Goal: Task Accomplishment & Management: Use online tool/utility

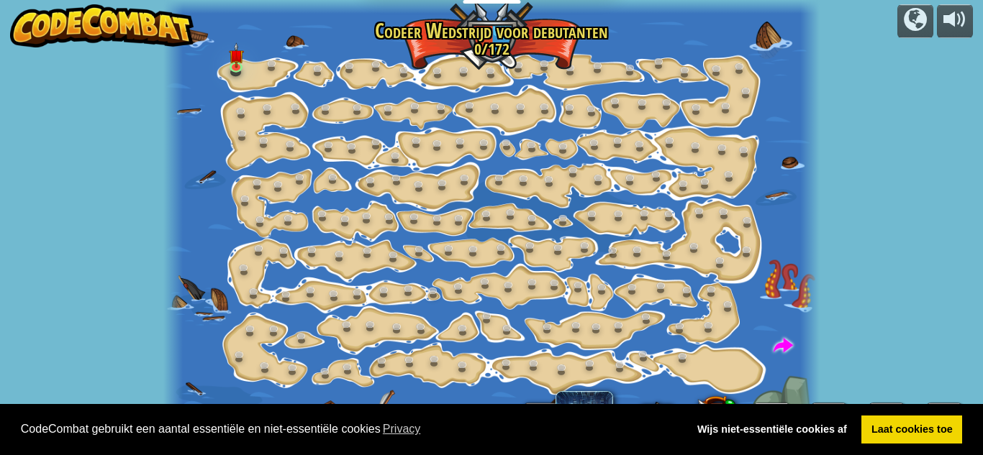
select select "nl-[GEOGRAPHIC_DATA]"
click at [237, 58] on img at bounding box center [235, 49] width 15 height 35
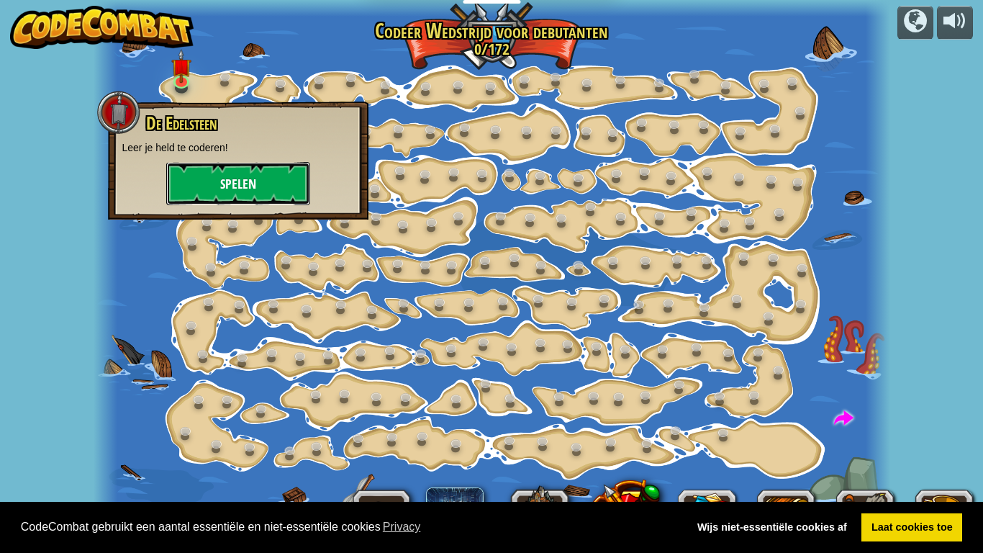
click at [269, 176] on button "Spelen" at bounding box center [238, 183] width 144 height 43
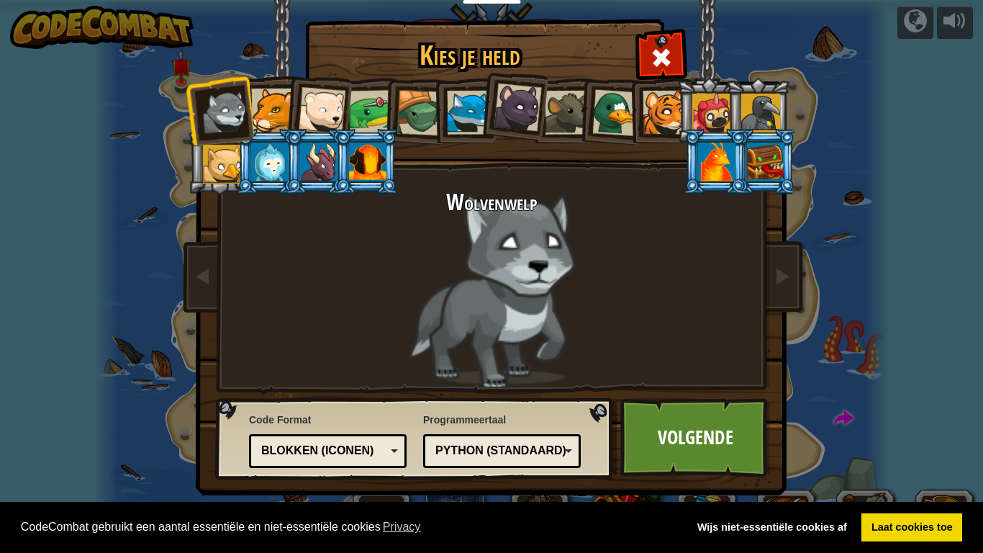
click at [376, 114] on div at bounding box center [371, 112] width 45 height 45
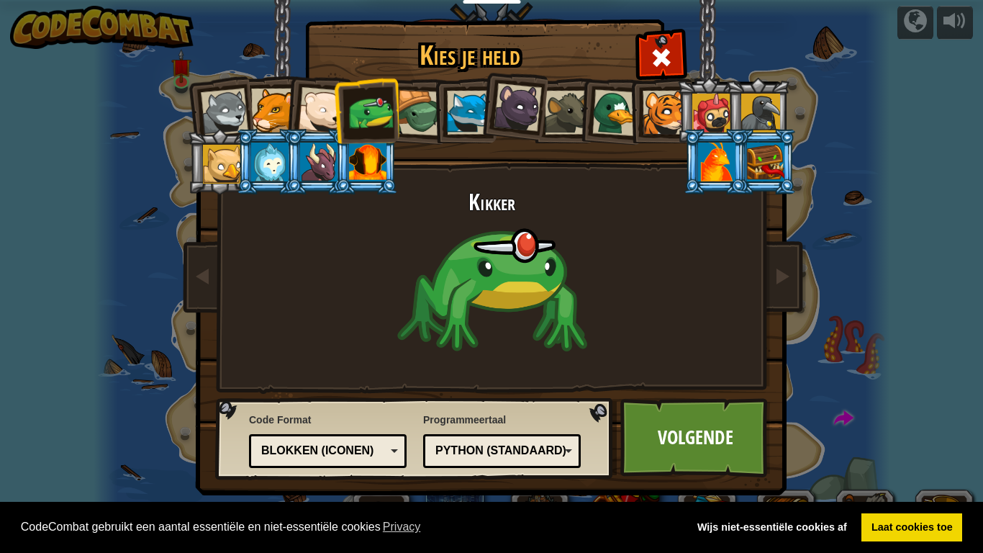
click at [715, 109] on div at bounding box center [711, 113] width 39 height 39
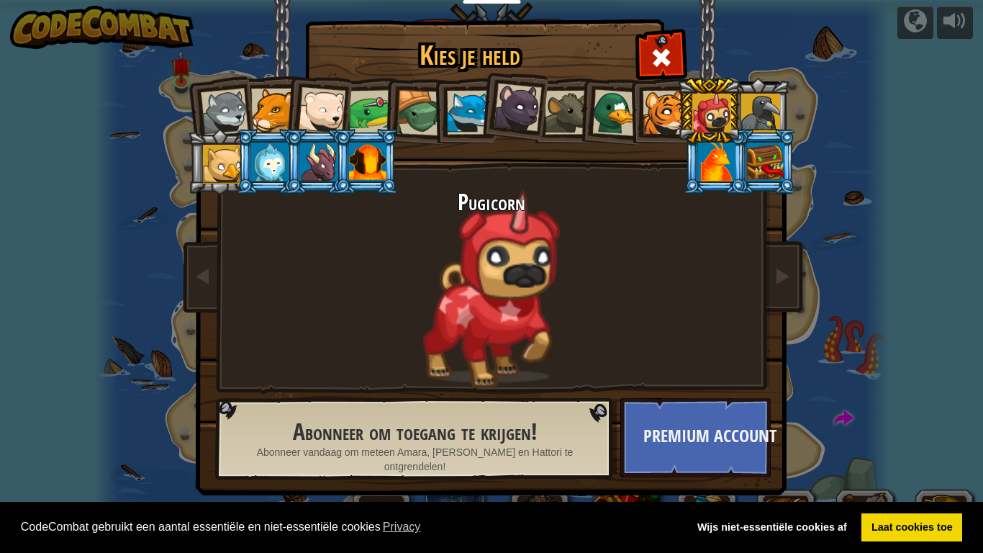
click at [638, 107] on li at bounding box center [659, 110] width 65 height 65
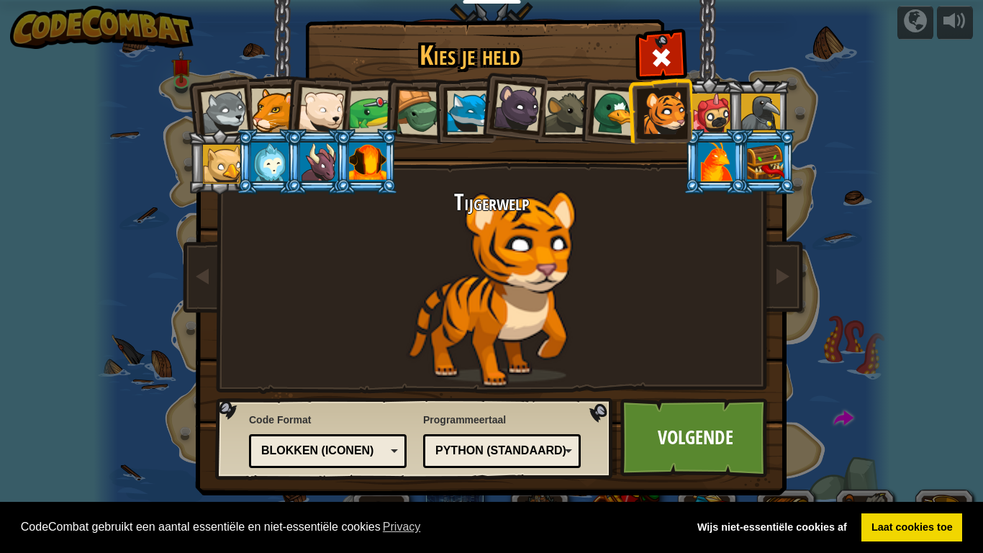
click at [604, 109] on div at bounding box center [615, 112] width 47 height 47
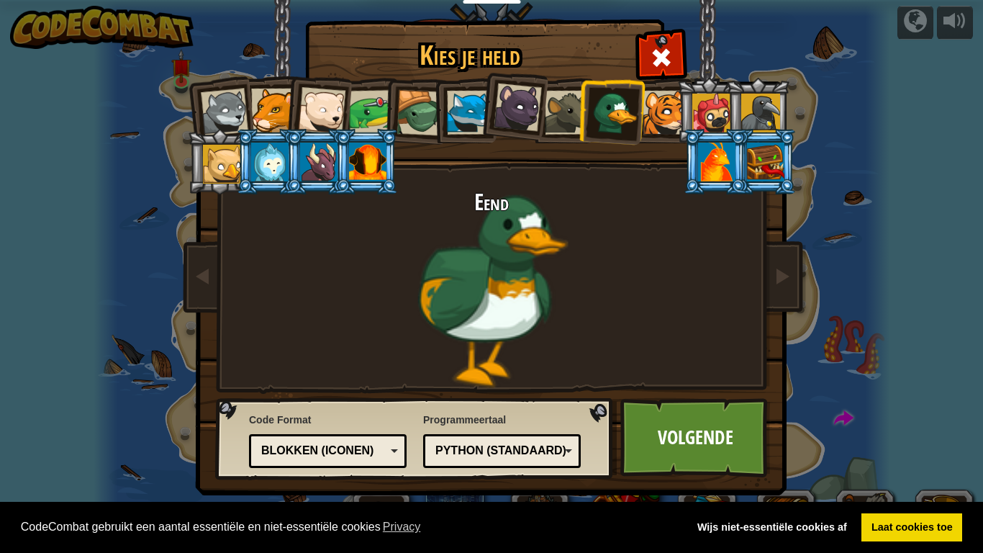
click at [566, 112] on div at bounding box center [567, 113] width 44 height 44
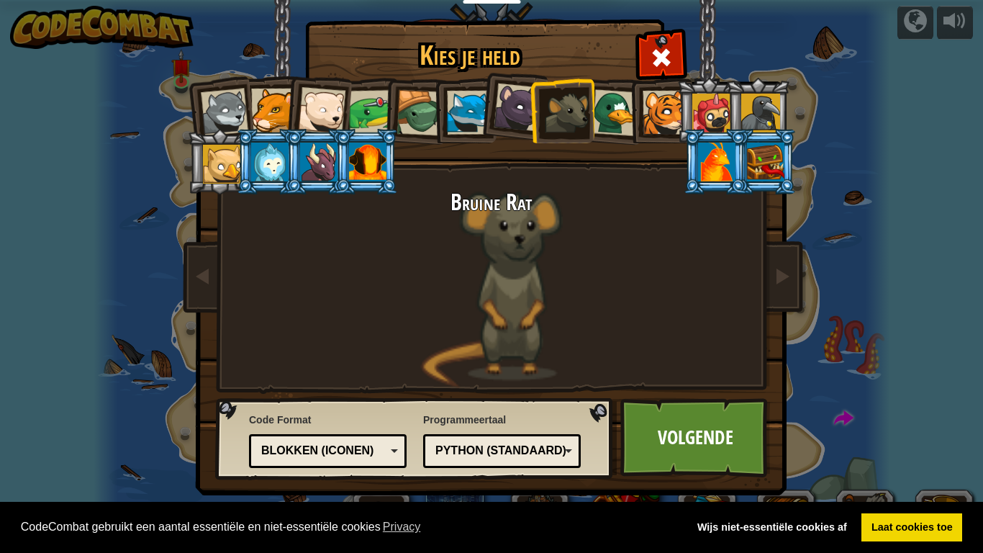
click at [355, 169] on div at bounding box center [367, 161] width 37 height 39
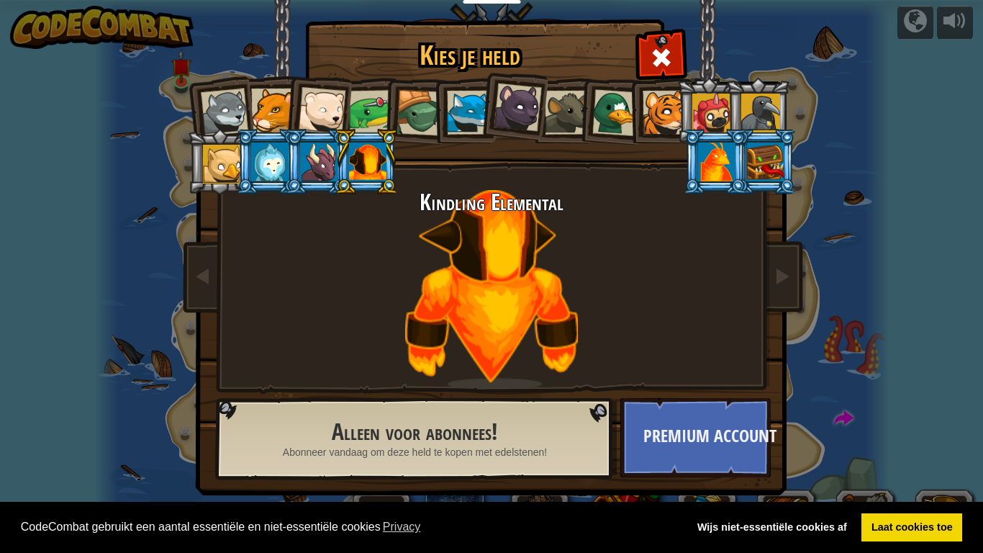
click at [325, 170] on div at bounding box center [318, 161] width 37 height 39
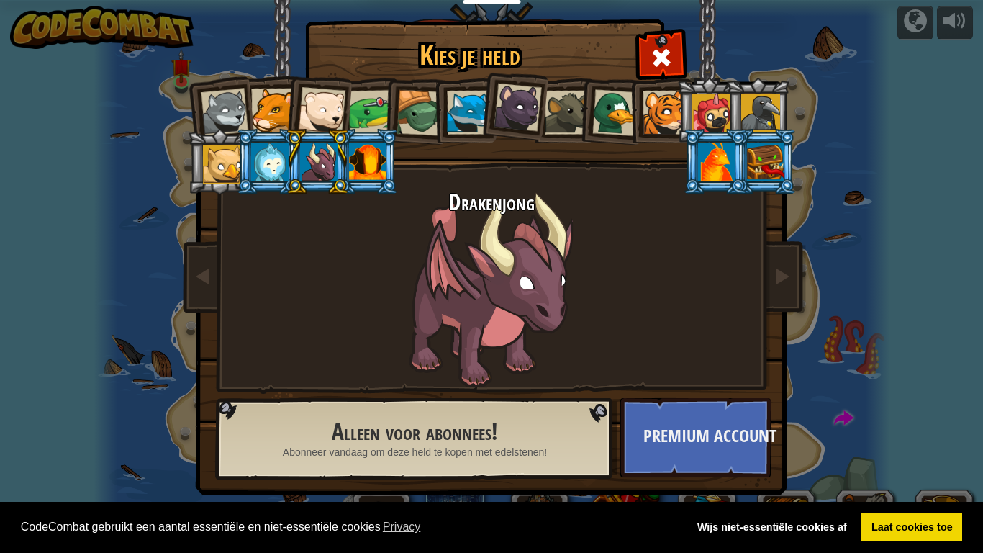
click at [267, 147] on div at bounding box center [269, 161] width 37 height 39
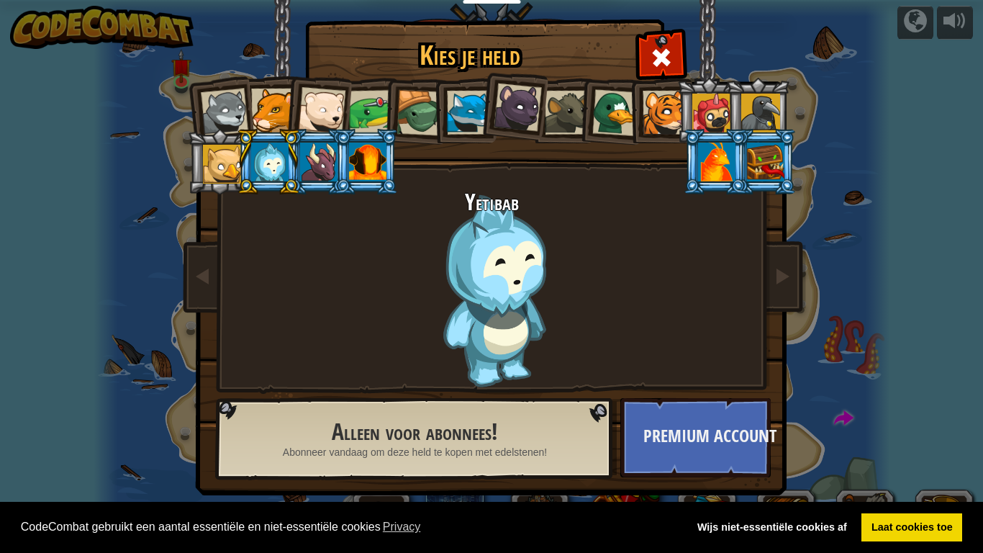
click at [395, 124] on li at bounding box center [415, 110] width 68 height 69
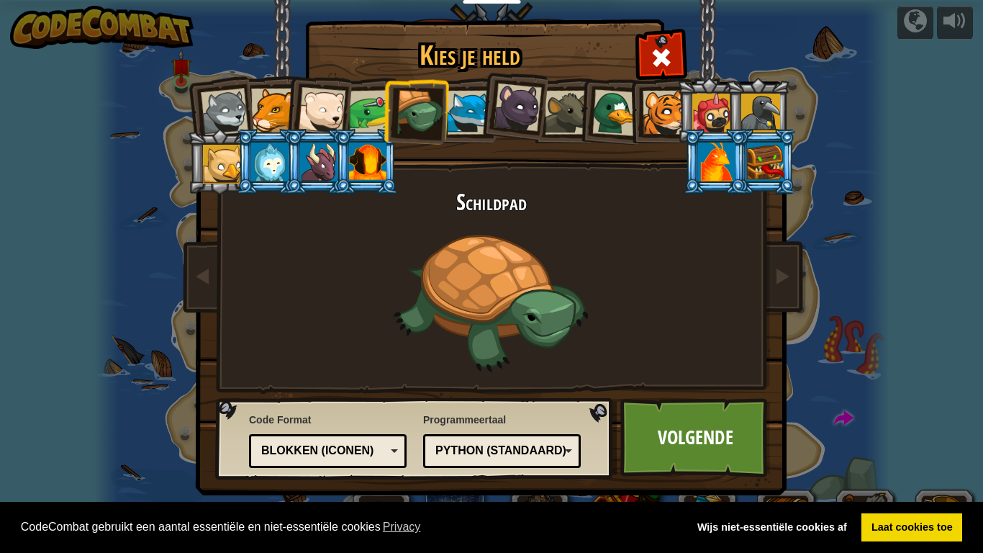
click at [311, 104] on div at bounding box center [321, 110] width 47 height 47
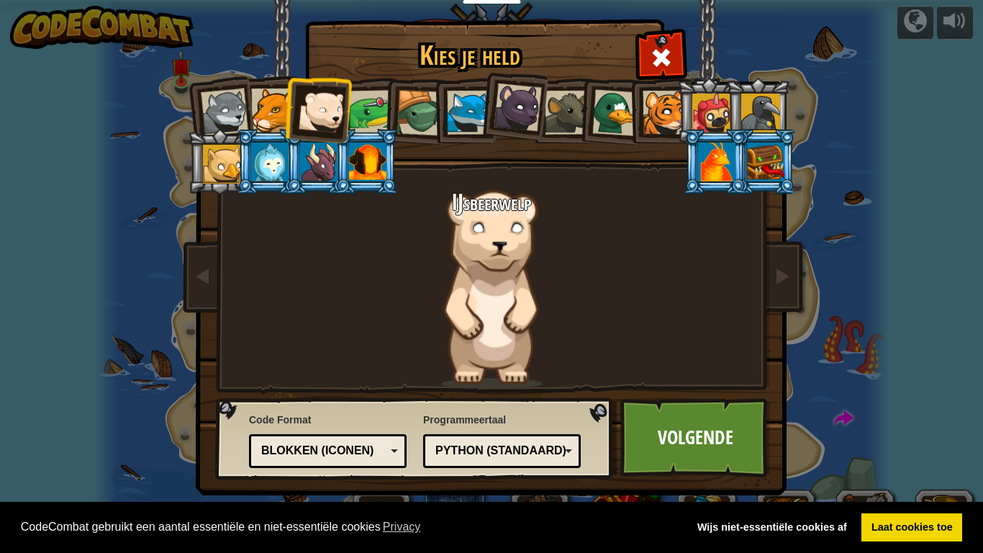
click at [372, 91] on div at bounding box center [371, 112] width 45 height 45
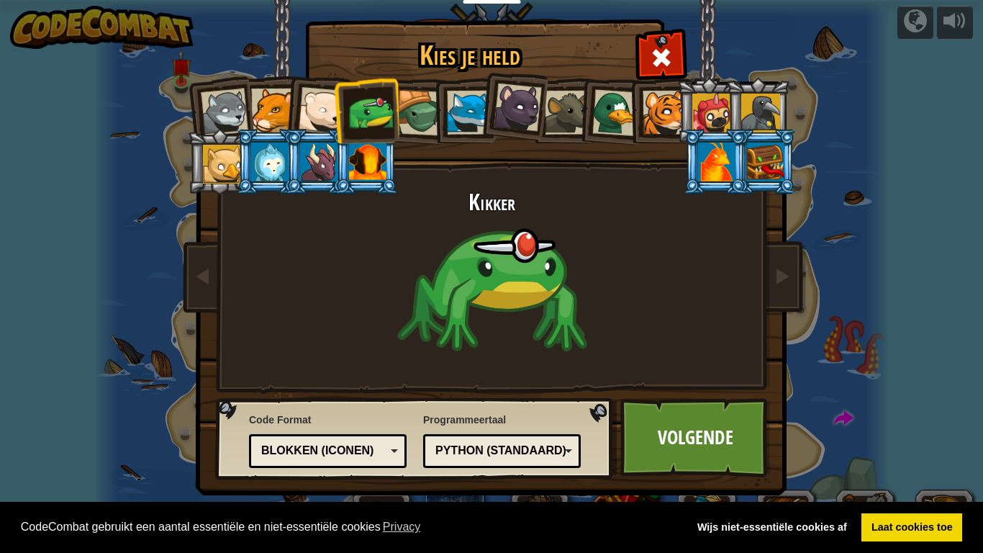
click at [573, 112] on div at bounding box center [567, 113] width 44 height 44
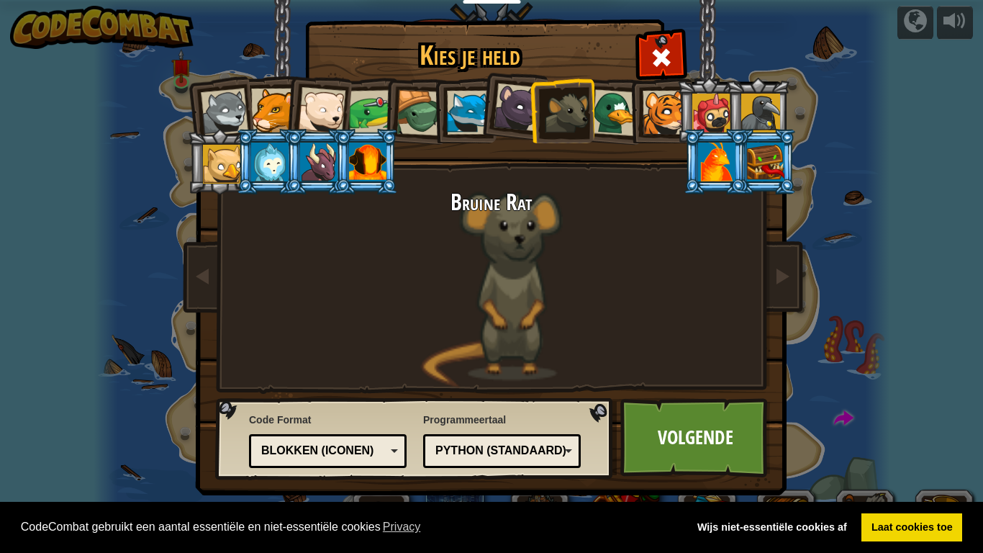
click at [599, 126] on div at bounding box center [615, 112] width 47 height 47
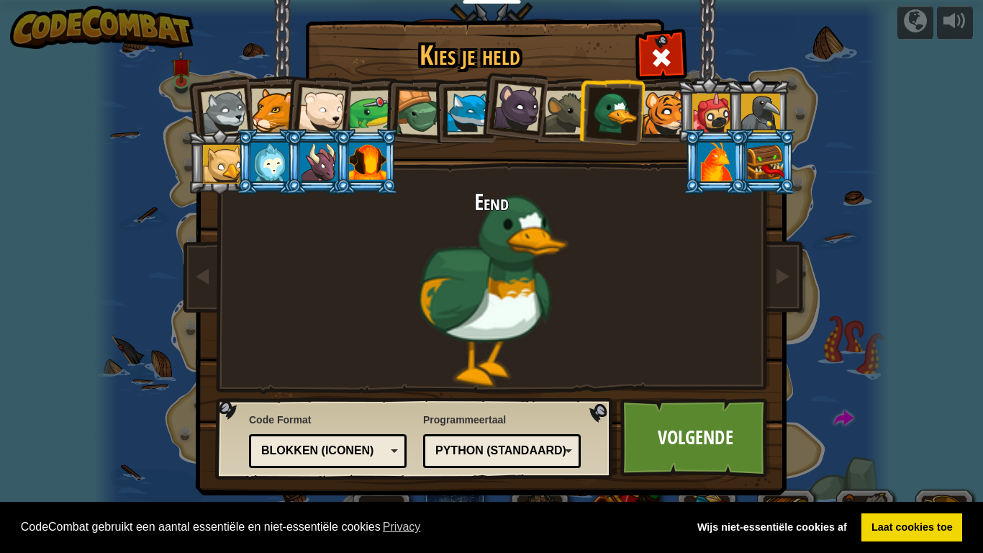
click at [256, 152] on div at bounding box center [269, 161] width 37 height 39
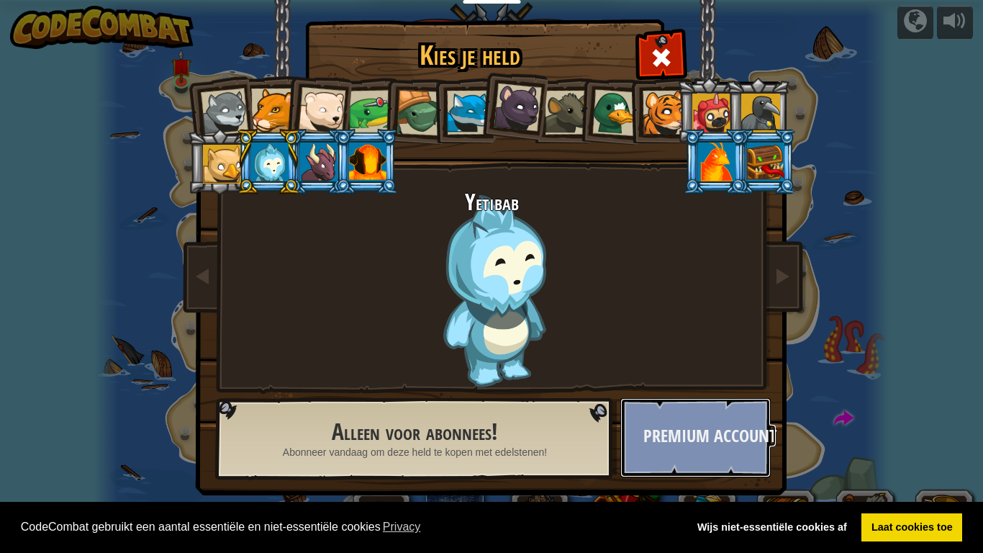
click at [709, 443] on button "premium account" at bounding box center [695, 437] width 150 height 79
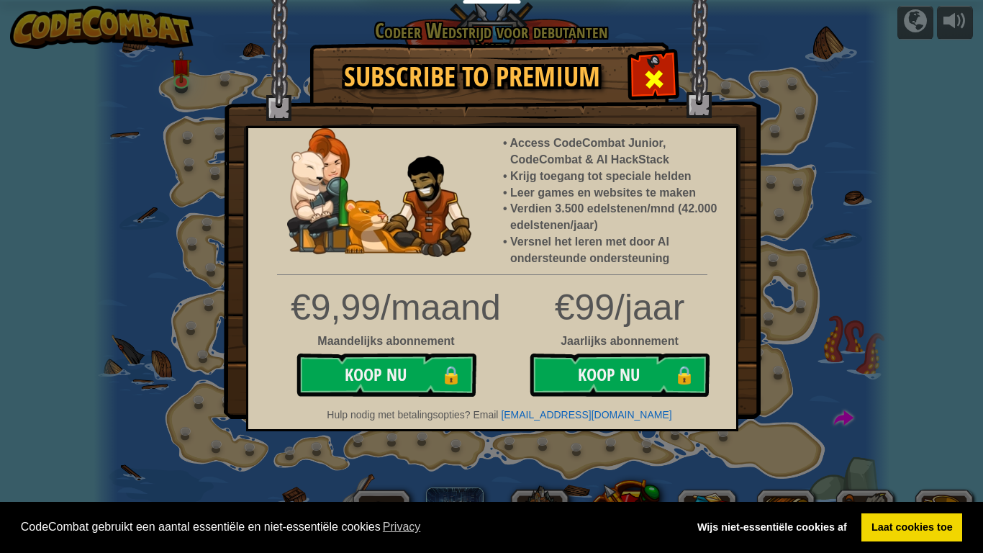
click at [638, 68] on div at bounding box center [653, 77] width 45 height 45
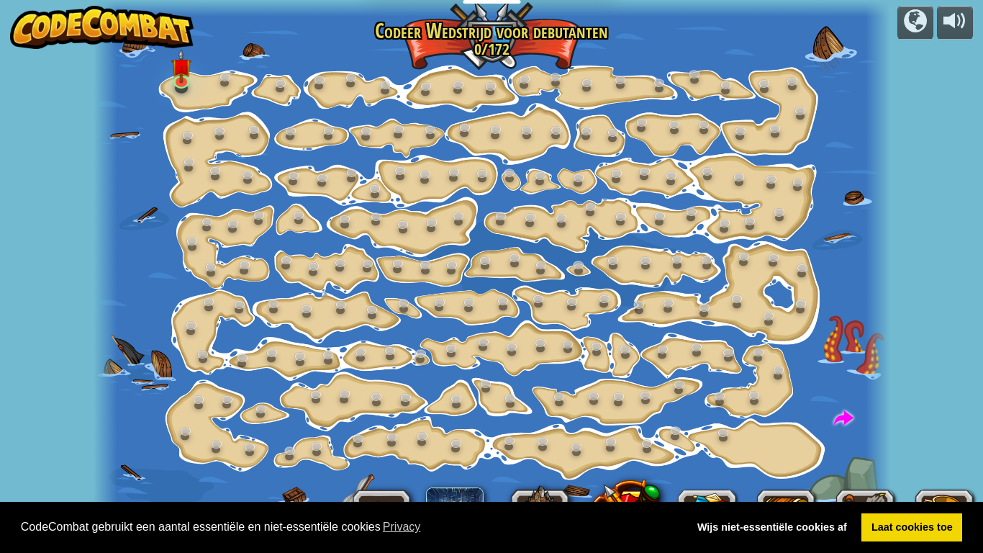
click at [209, 88] on div at bounding box center [492, 276] width 797 height 553
click at [184, 82] on link at bounding box center [182, 79] width 29 height 29
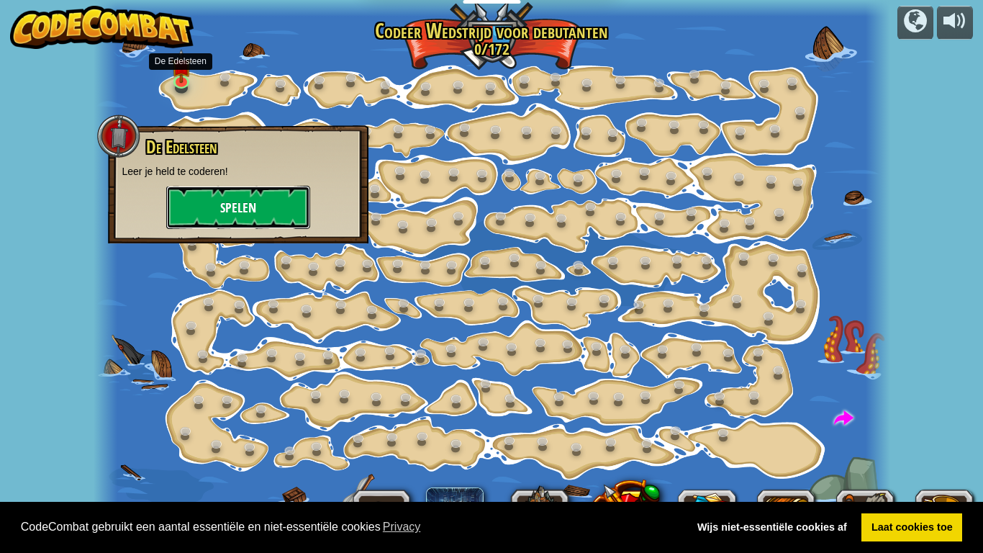
click at [230, 193] on button "Spelen" at bounding box center [238, 207] width 144 height 43
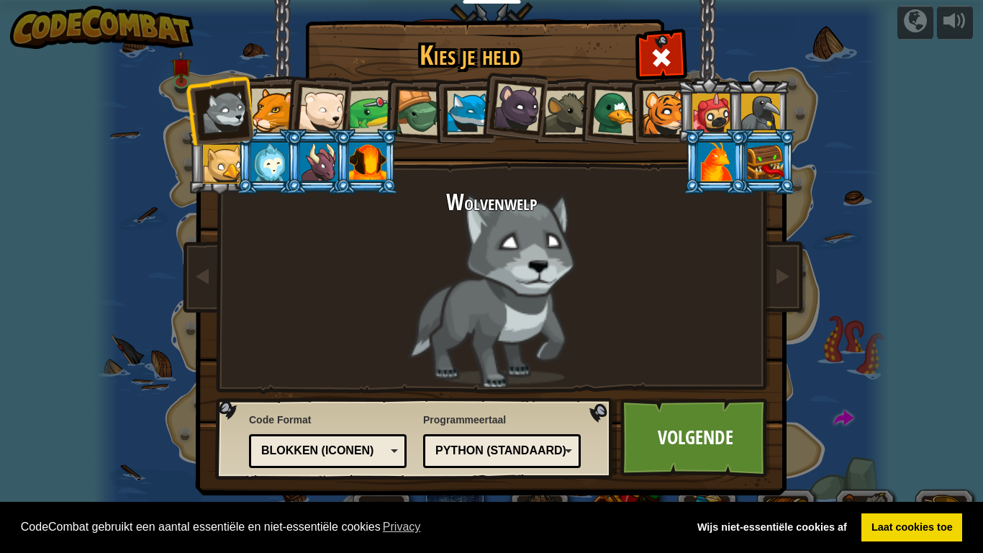
click at [622, 119] on div at bounding box center [615, 112] width 47 height 47
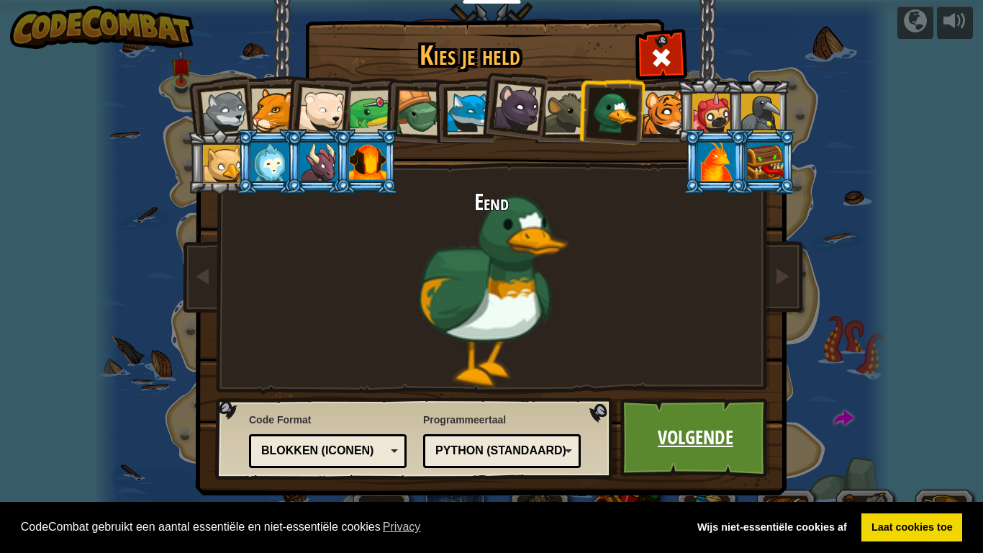
click at [699, 425] on link "Volgende" at bounding box center [695, 437] width 150 height 79
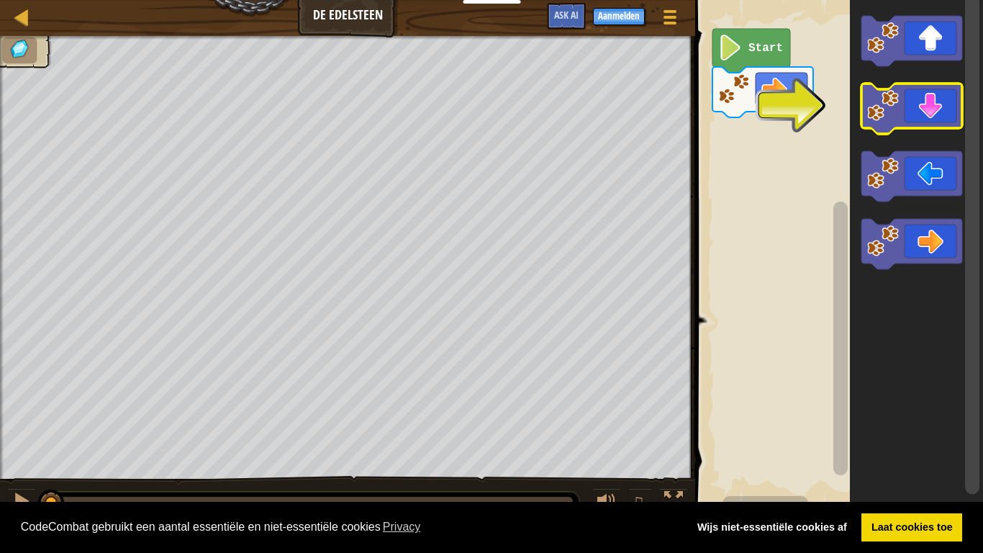
click at [938, 116] on icon "Blockly werkruimte" at bounding box center [911, 108] width 101 height 50
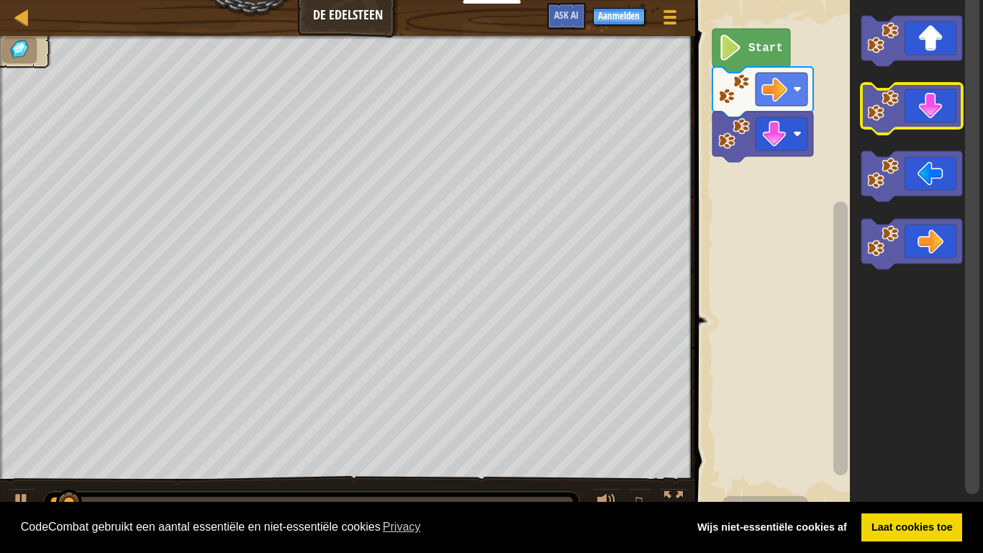
click at [935, 117] on icon "Blockly werkruimte" at bounding box center [911, 108] width 101 height 50
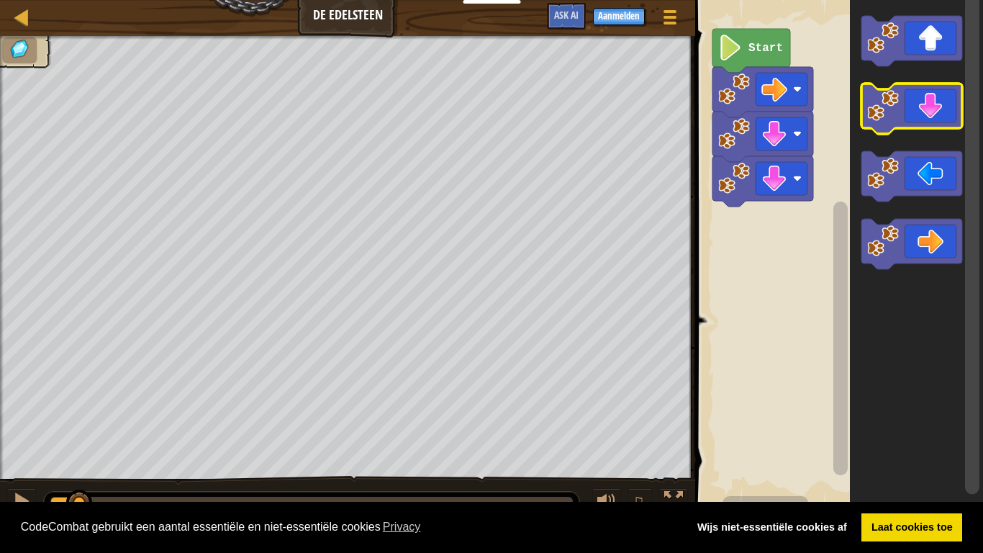
click at [935, 117] on icon "Blockly werkruimte" at bounding box center [911, 108] width 101 height 50
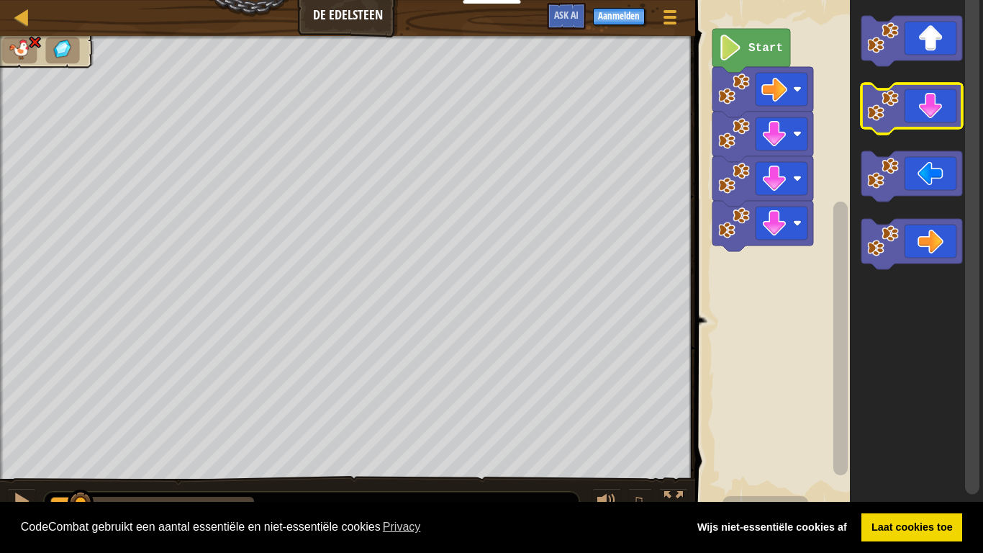
click at [935, 117] on icon "Blockly werkruimte" at bounding box center [911, 108] width 101 height 50
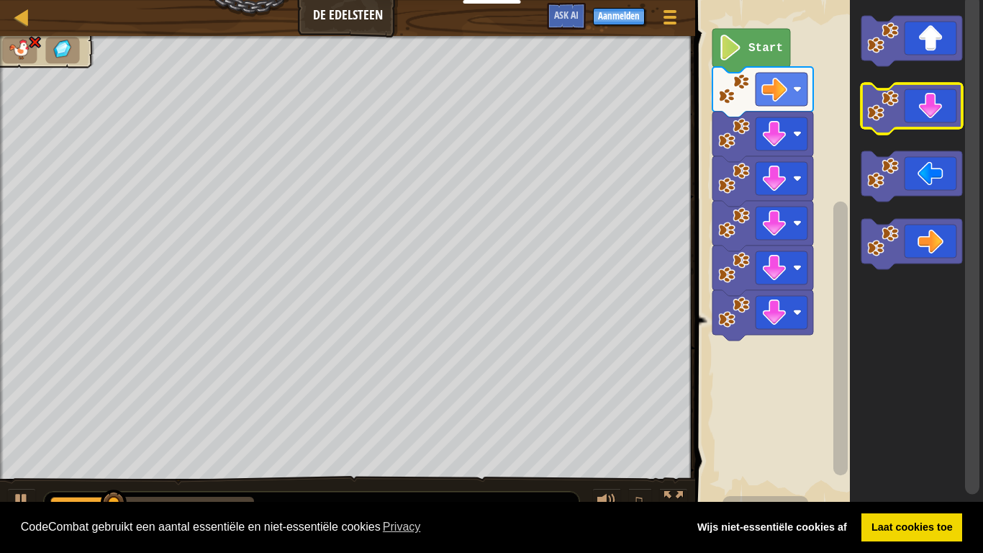
click at [935, 117] on icon "Blockly werkruimte" at bounding box center [911, 108] width 101 height 50
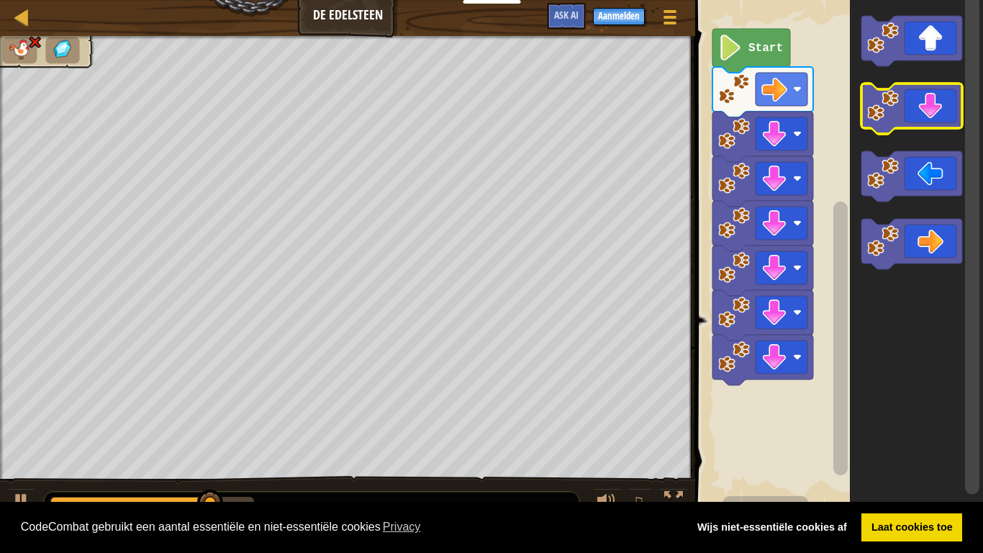
click at [935, 117] on icon "Blockly werkruimte" at bounding box center [911, 108] width 101 height 50
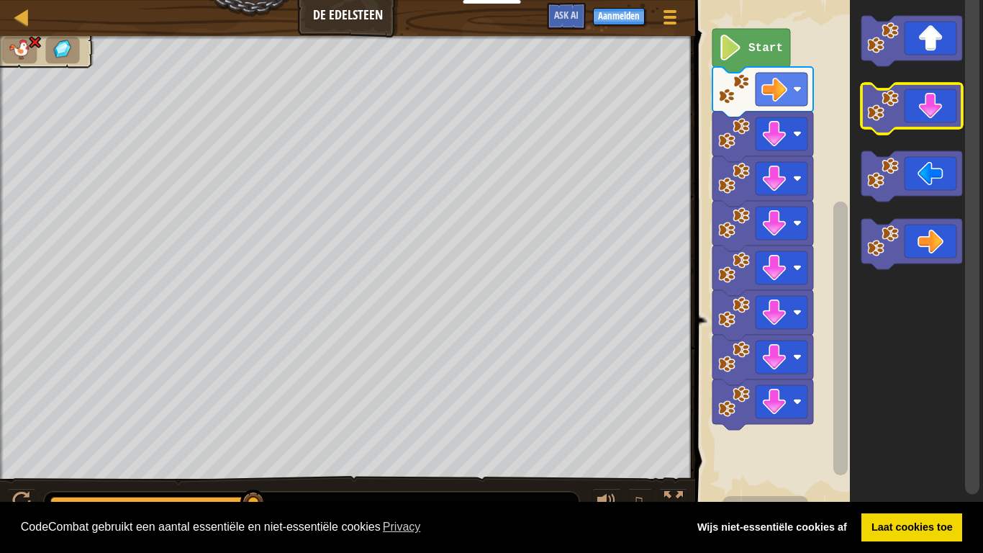
click at [929, 109] on icon "Blockly werkruimte" at bounding box center [911, 108] width 101 height 50
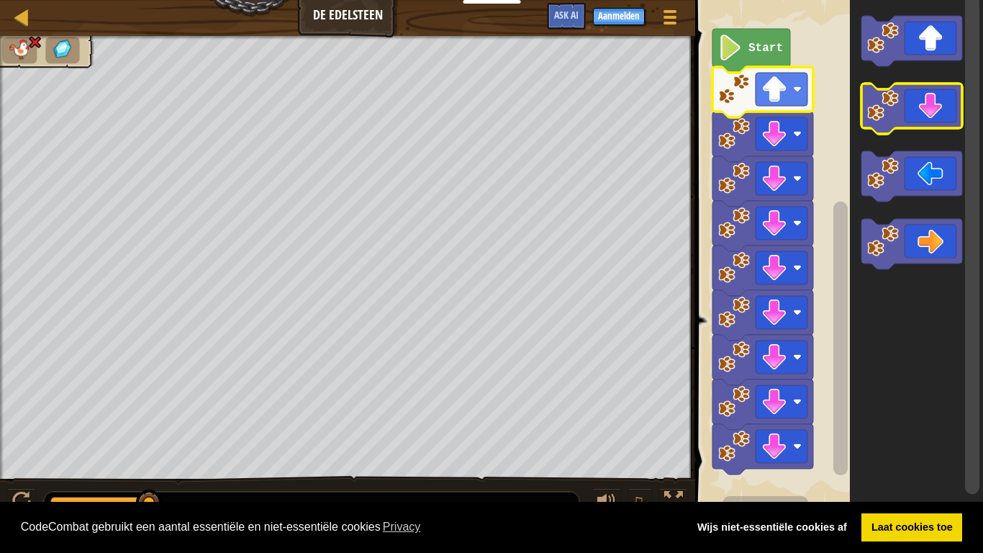
click at [934, 117] on icon "Blockly werkruimte" at bounding box center [911, 108] width 101 height 50
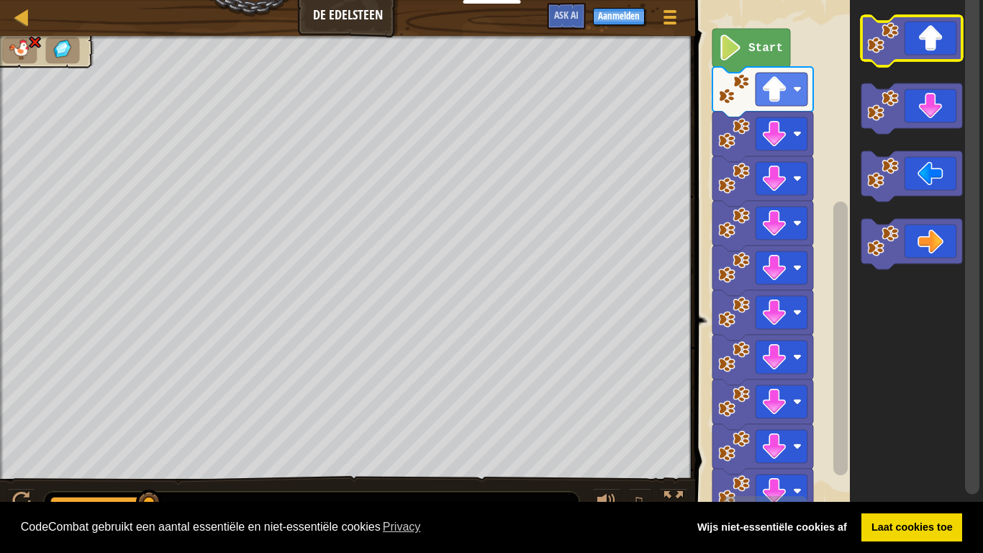
click at [935, 41] on icon "Blockly werkruimte" at bounding box center [911, 41] width 101 height 50
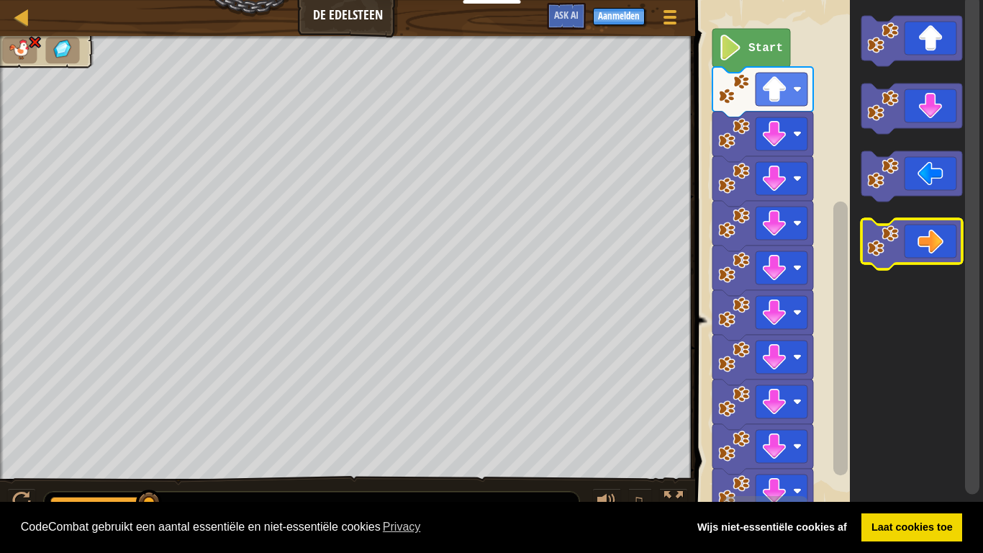
click at [918, 237] on icon "Blockly werkruimte" at bounding box center [911, 244] width 101 height 50
click at [917, 237] on icon "Blockly werkruimte" at bounding box center [911, 244] width 101 height 50
click at [773, 142] on image "Blockly werkruimte" at bounding box center [774, 134] width 26 height 26
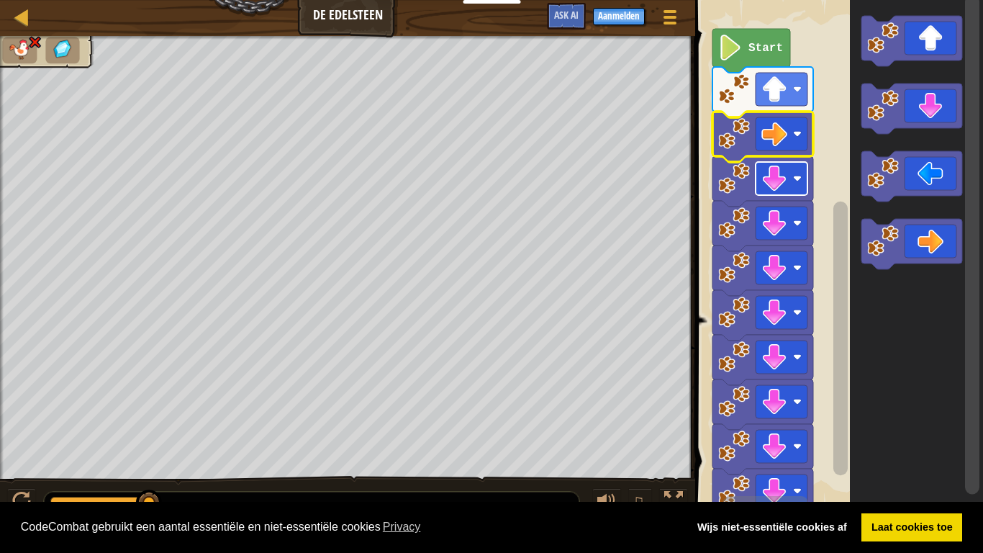
click at [778, 184] on image "Blockly werkruimte" at bounding box center [774, 178] width 26 height 26
click at [739, 227] on image "Blockly werkruimte" at bounding box center [734, 223] width 32 height 32
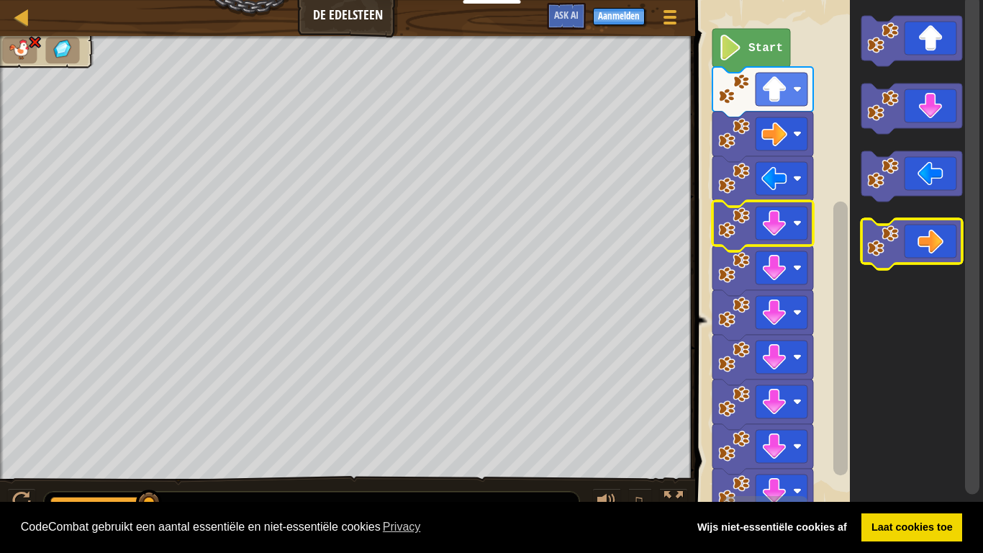
click at [948, 225] on icon "Blockly werkruimte" at bounding box center [911, 244] width 101 height 50
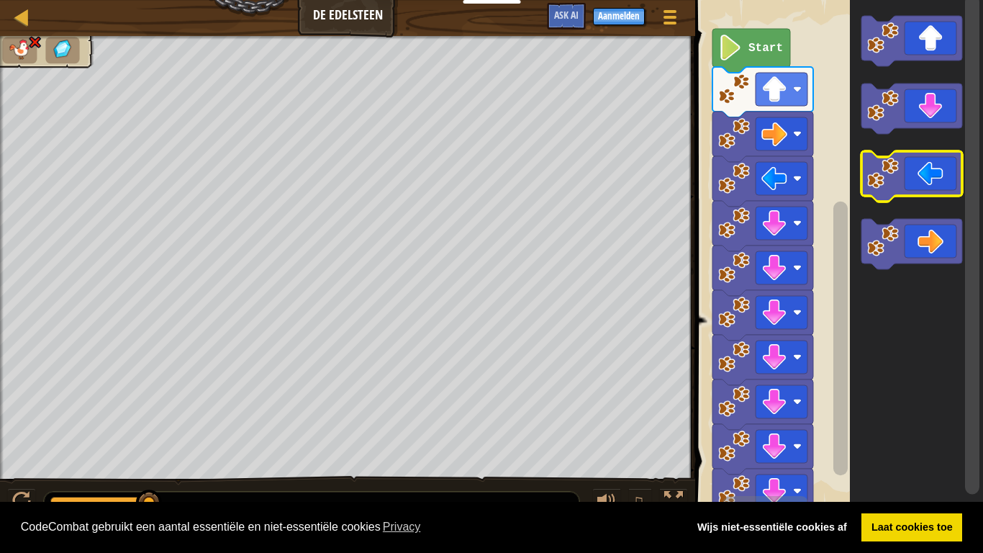
click at [948, 159] on icon "Blockly werkruimte" at bounding box center [911, 176] width 101 height 50
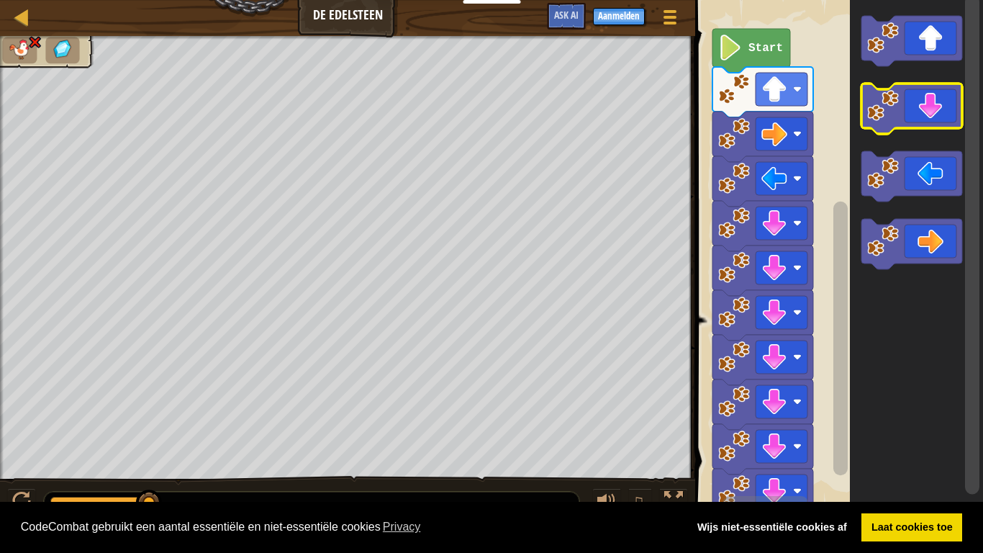
click at [935, 112] on icon "Blockly werkruimte" at bounding box center [911, 108] width 101 height 50
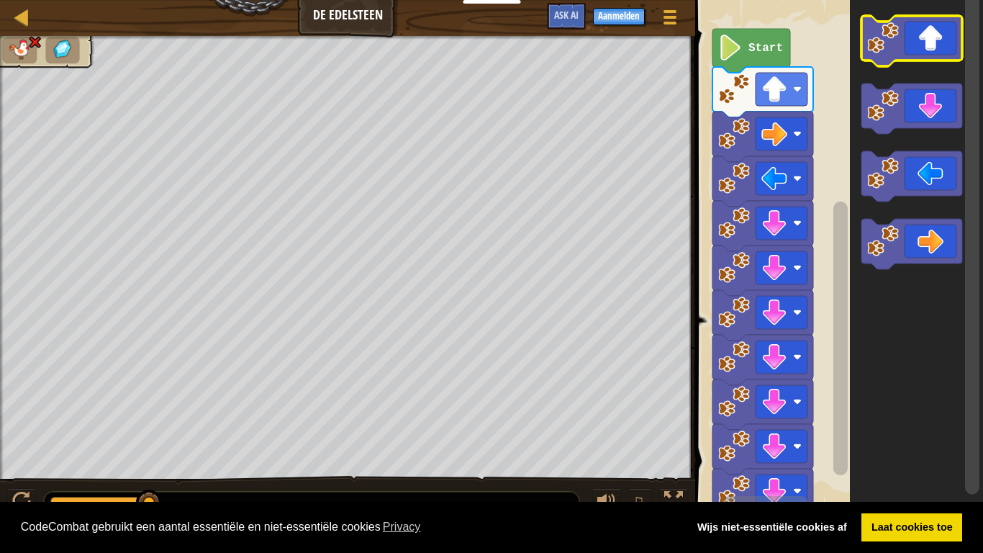
click at [915, 45] on icon "Blockly werkruimte" at bounding box center [911, 41] width 101 height 50
click at [913, 45] on icon "Blockly werkruimte" at bounding box center [911, 41] width 101 height 50
click at [21, 455] on div at bounding box center [21, 500] width 19 height 19
click at [666, 455] on div at bounding box center [673, 500] width 19 height 19
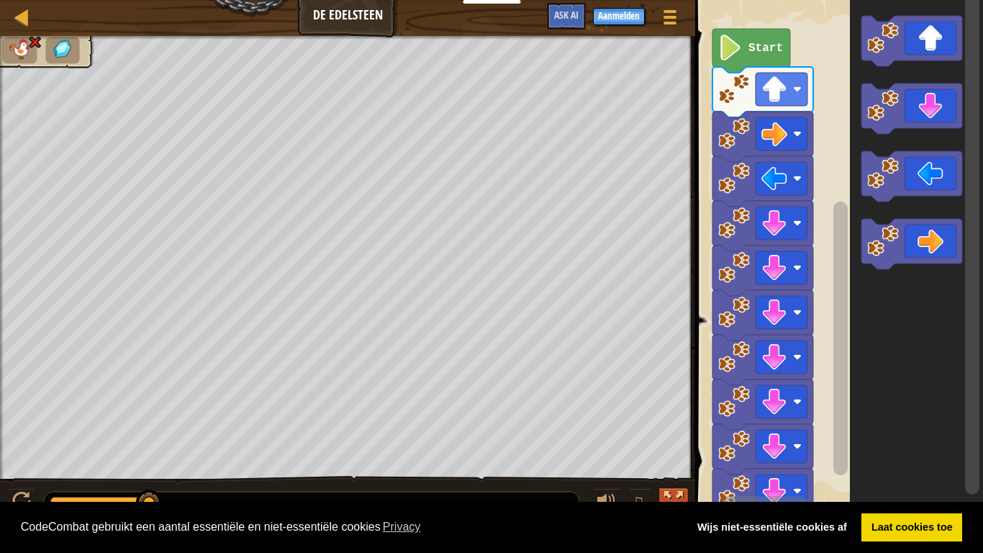
click at [666, 455] on div at bounding box center [673, 500] width 19 height 19
click at [749, 47] on text "Start" at bounding box center [765, 48] width 35 height 13
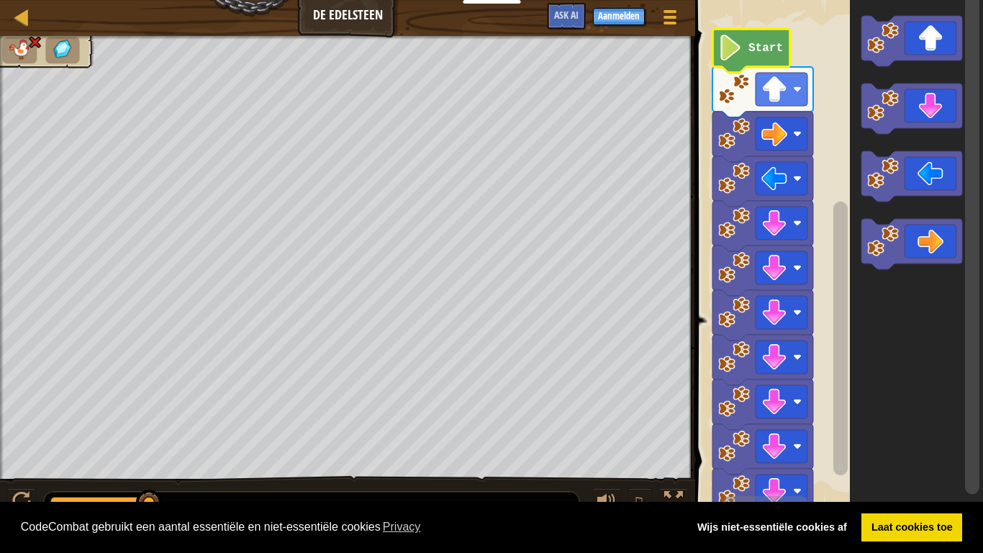
click at [749, 47] on text "Start" at bounding box center [765, 48] width 35 height 13
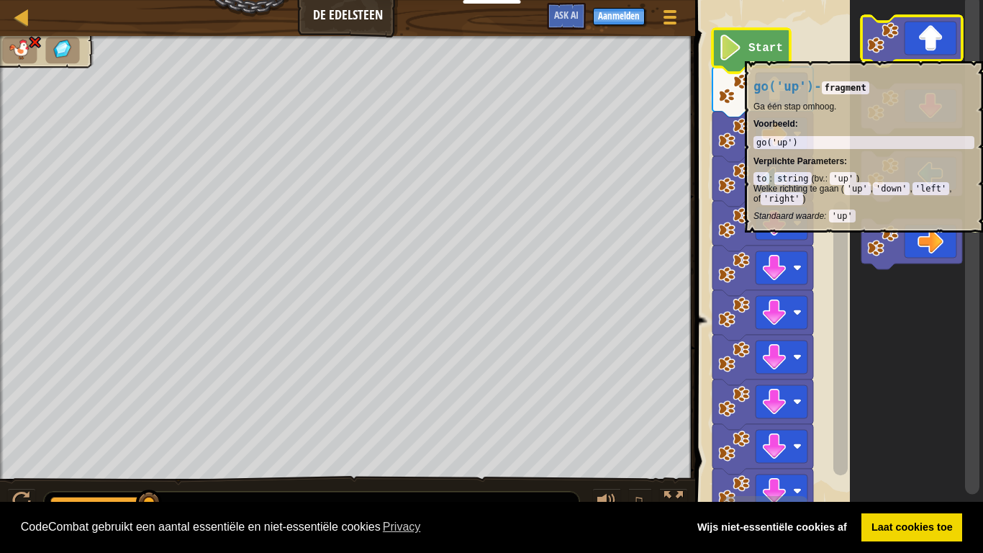
click at [908, 54] on icon "Blockly werkruimte" at bounding box center [911, 41] width 101 height 50
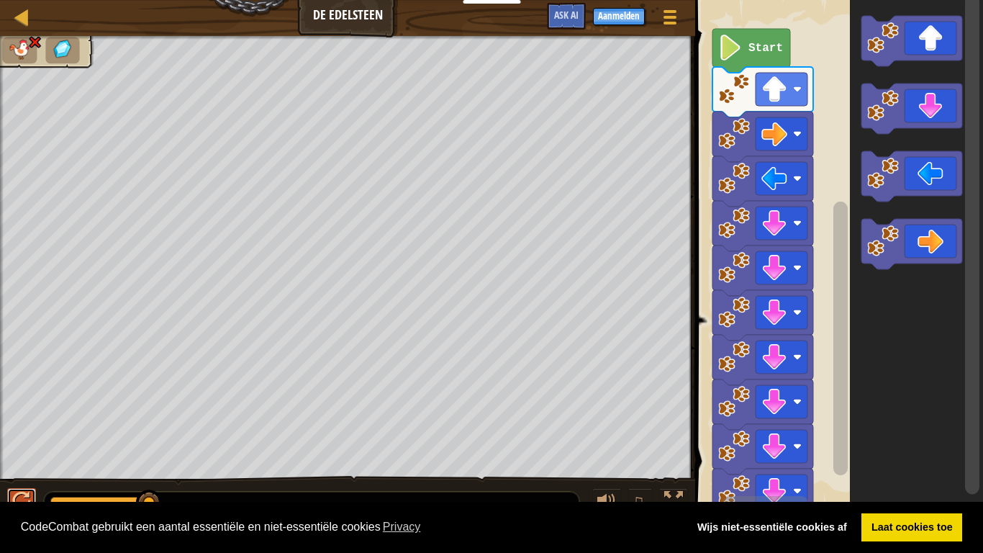
click at [32, 455] on button at bounding box center [21, 503] width 29 height 30
click at [783, 142] on image "Blockly werkruimte" at bounding box center [774, 134] width 26 height 26
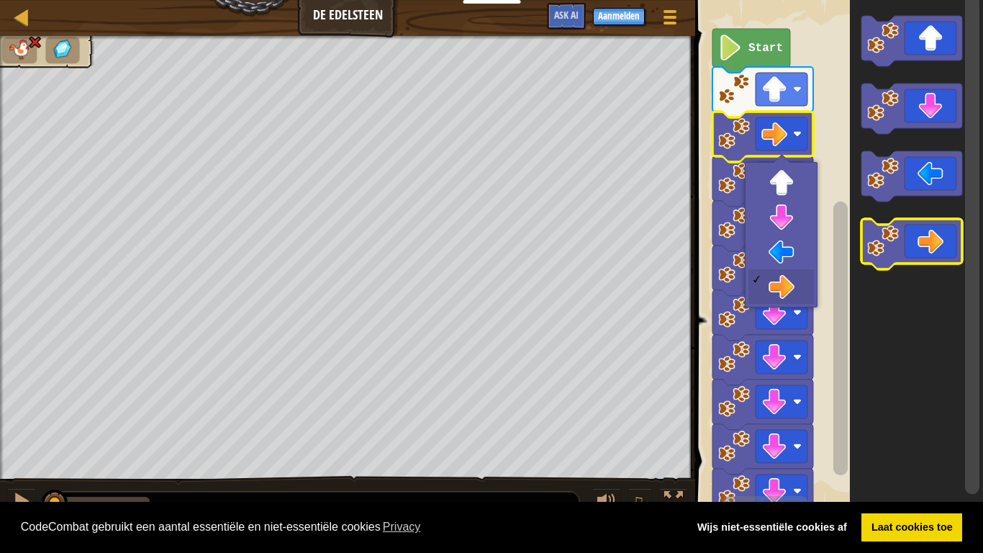
click at [898, 234] on image "Blockly werkruimte" at bounding box center [883, 241] width 32 height 32
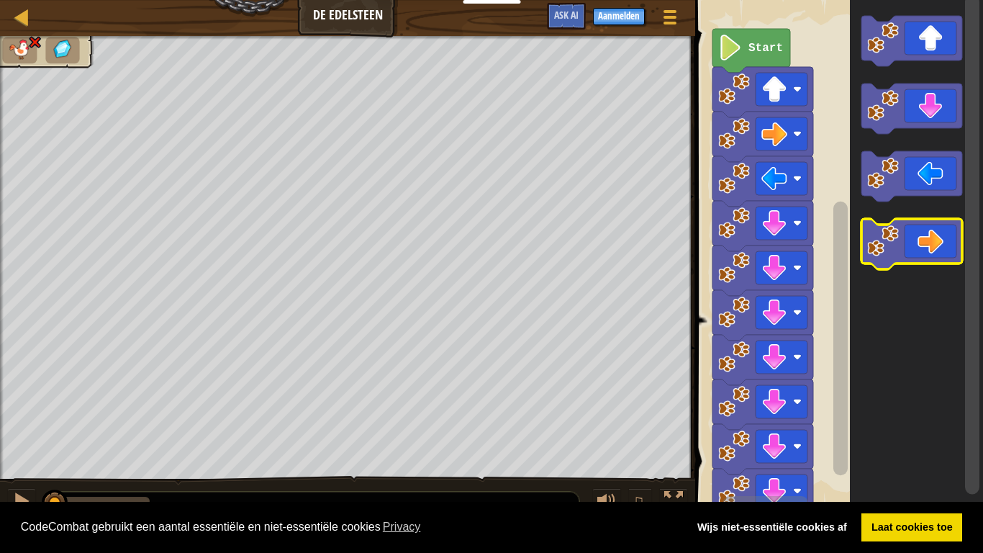
click at [898, 234] on image "Blockly werkruimte" at bounding box center [883, 241] width 32 height 32
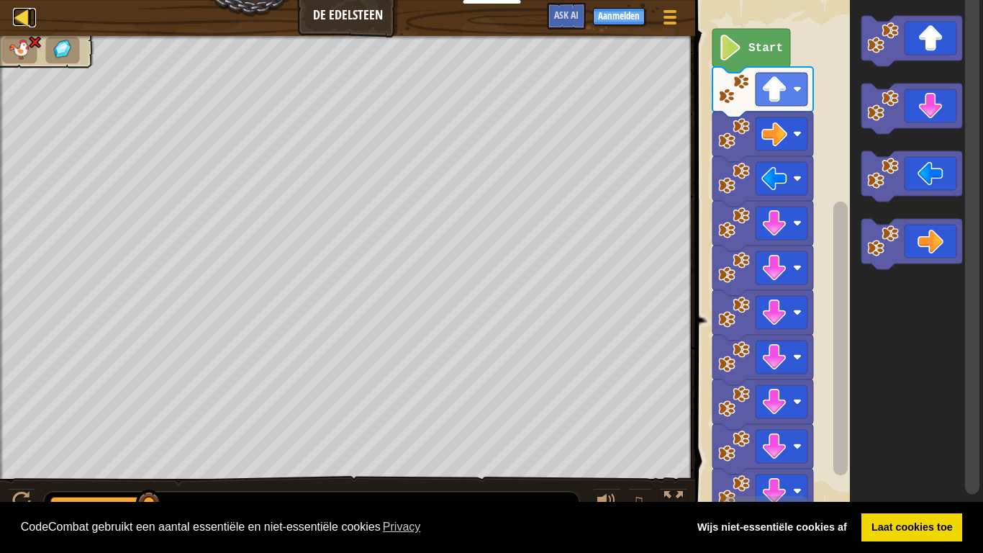
click at [22, 19] on div at bounding box center [22, 17] width 18 height 18
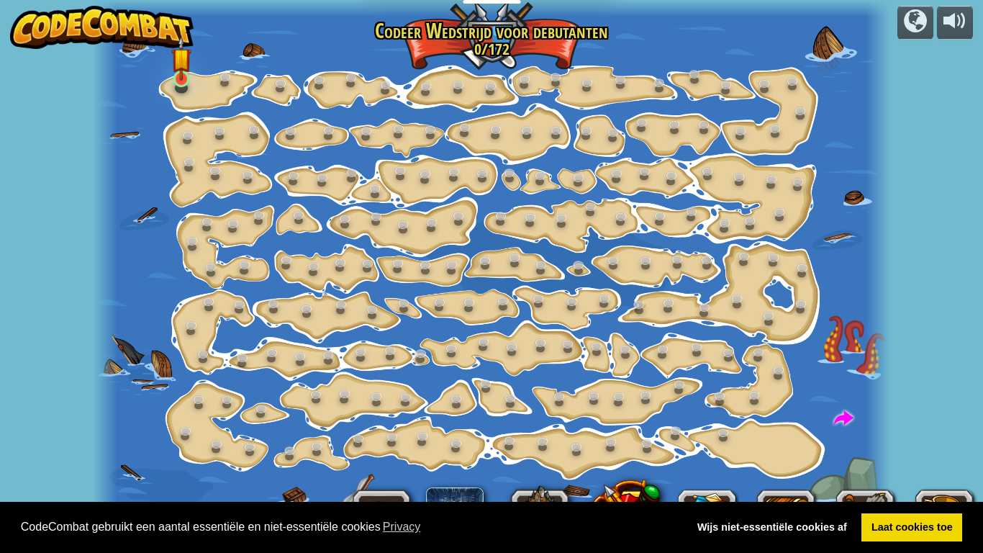
select select "nl-[GEOGRAPHIC_DATA]"
click at [177, 81] on link at bounding box center [182, 79] width 29 height 29
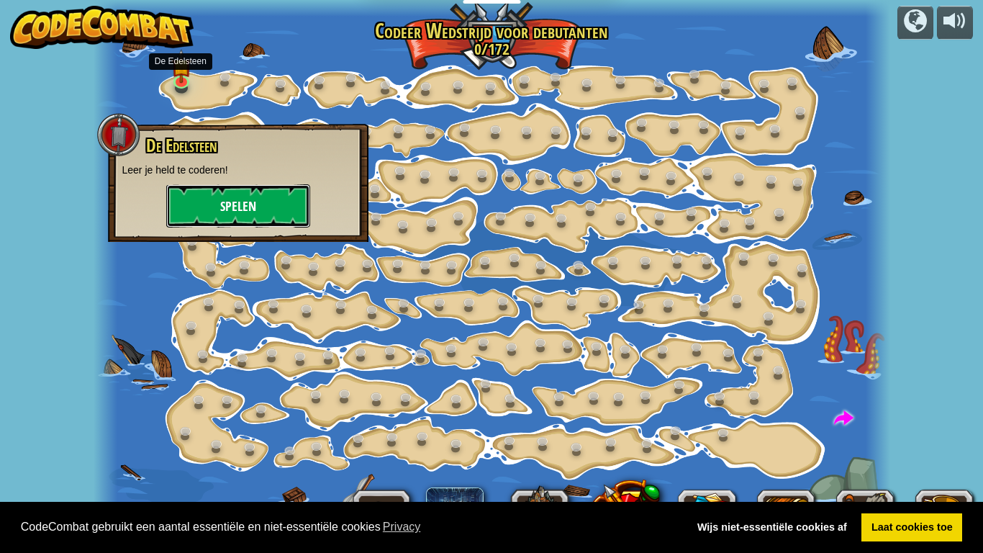
click at [224, 199] on button "Spelen" at bounding box center [238, 205] width 144 height 43
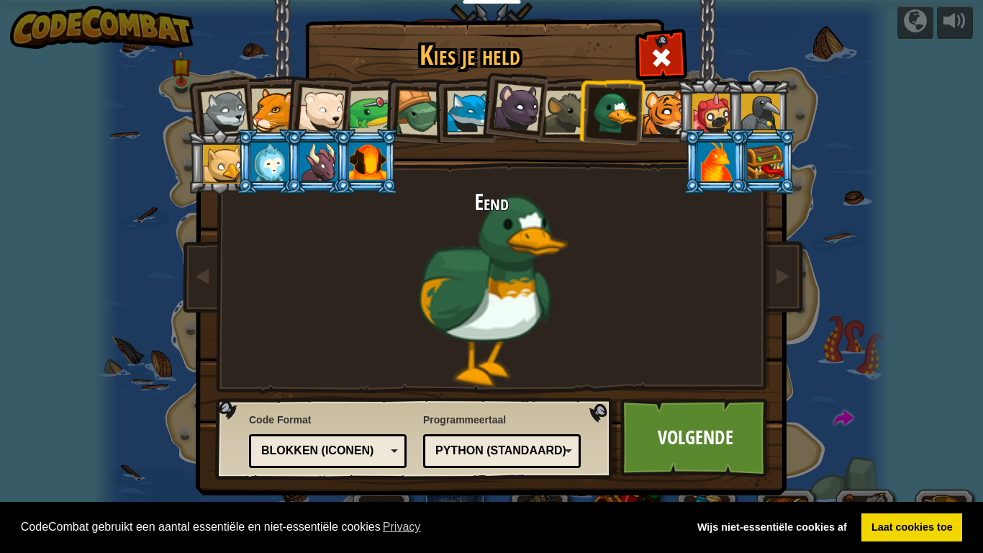
click at [621, 117] on div at bounding box center [615, 112] width 47 height 47
click at [683, 405] on link "Volgende" at bounding box center [695, 437] width 150 height 79
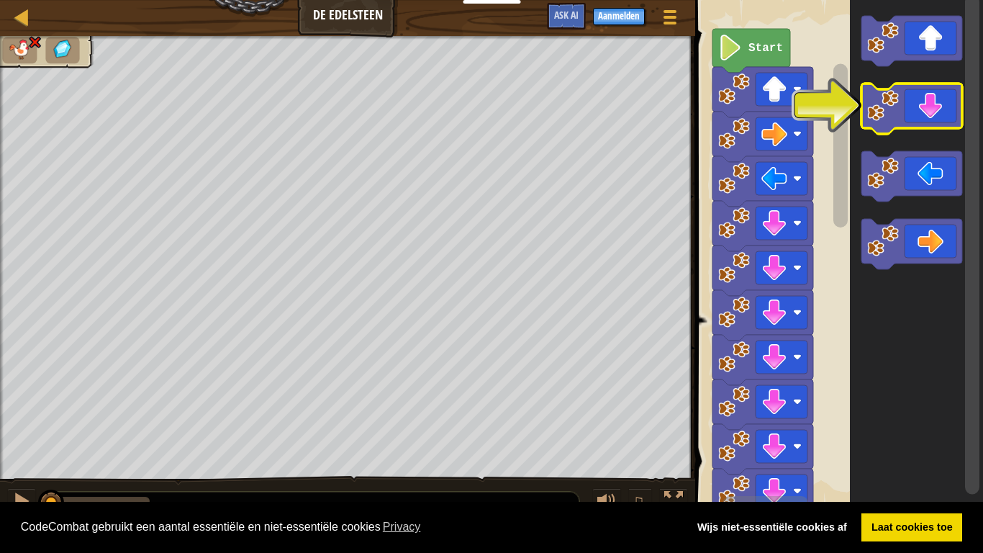
click at [911, 107] on icon "Blockly werkruimte" at bounding box center [911, 108] width 101 height 50
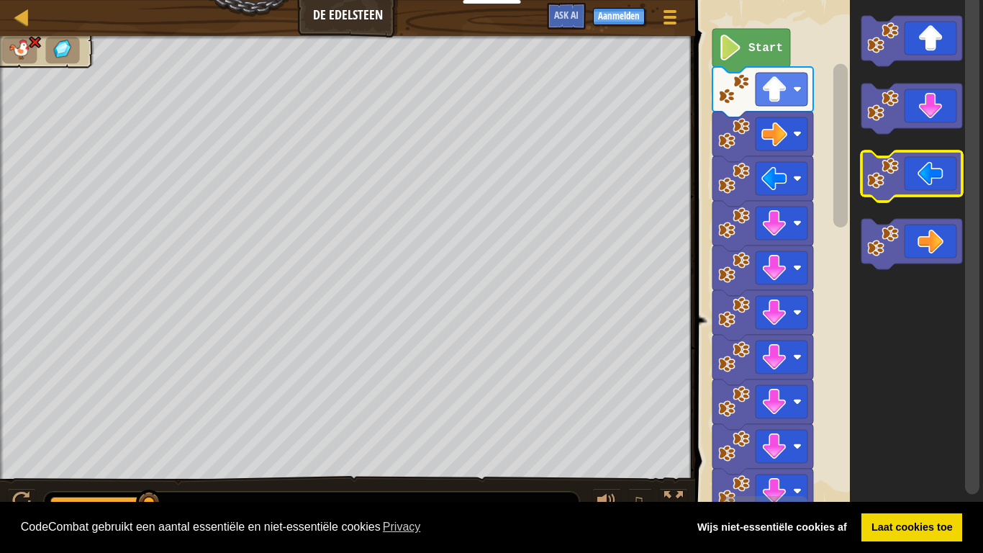
click at [916, 171] on icon "Blockly werkruimte" at bounding box center [911, 176] width 101 height 50
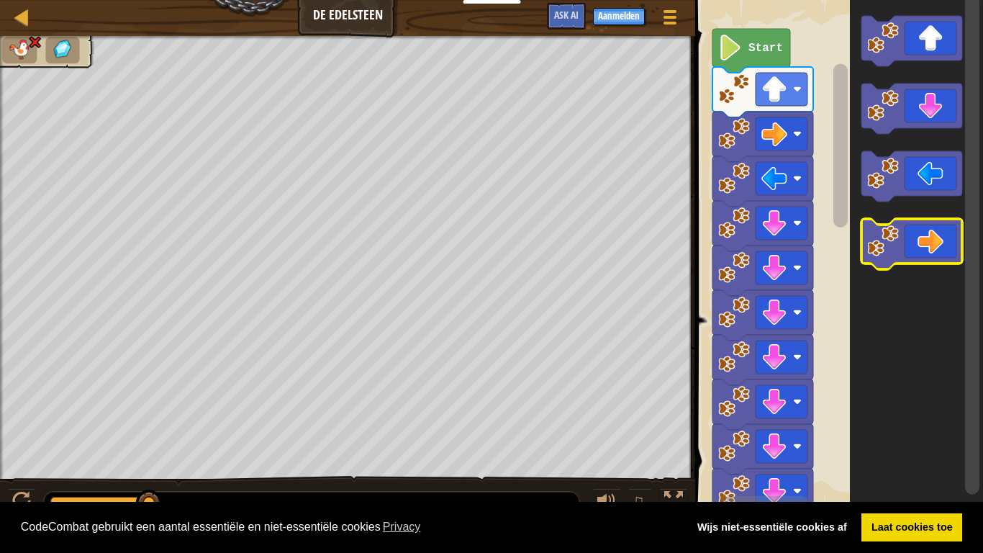
click at [925, 228] on icon "Blockly werkruimte" at bounding box center [911, 244] width 101 height 50
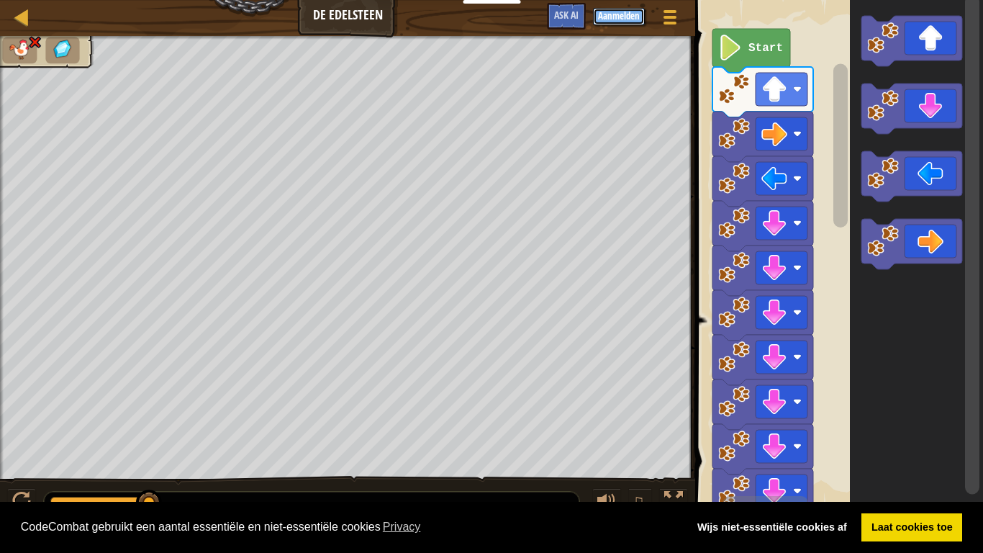
click at [617, 17] on button "Aanmelden" at bounding box center [619, 16] width 52 height 17
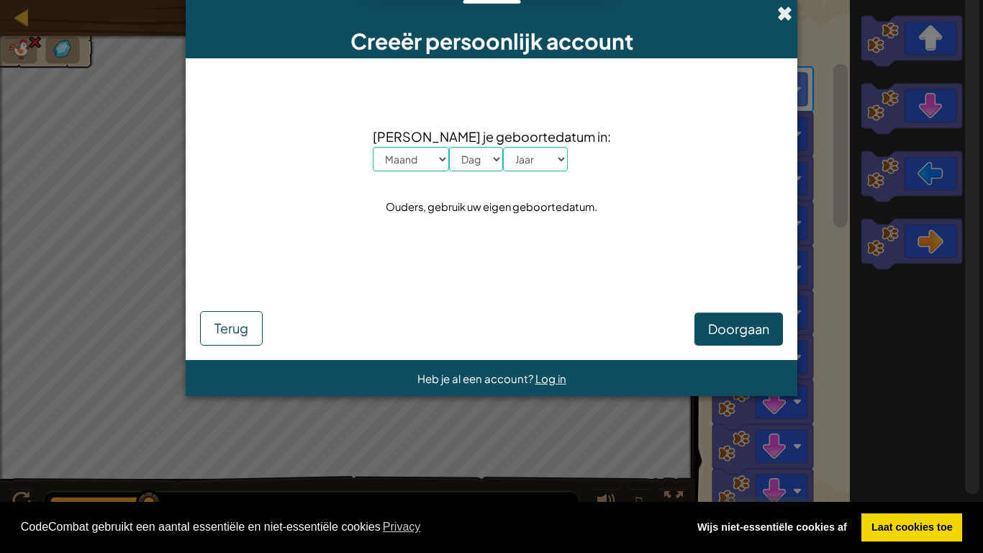
click at [791, 13] on span at bounding box center [784, 13] width 15 height 15
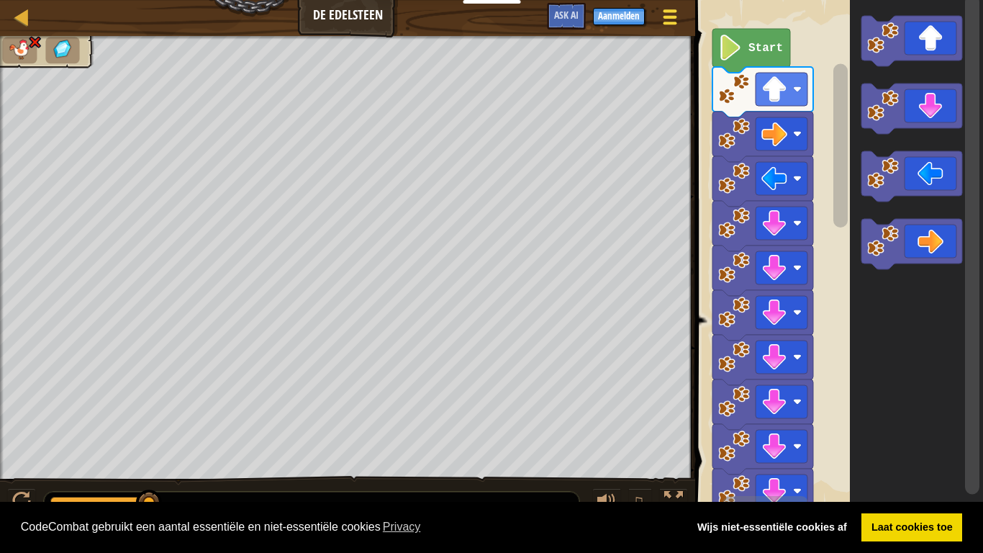
click at [668, 19] on div at bounding box center [669, 16] width 19 height 21
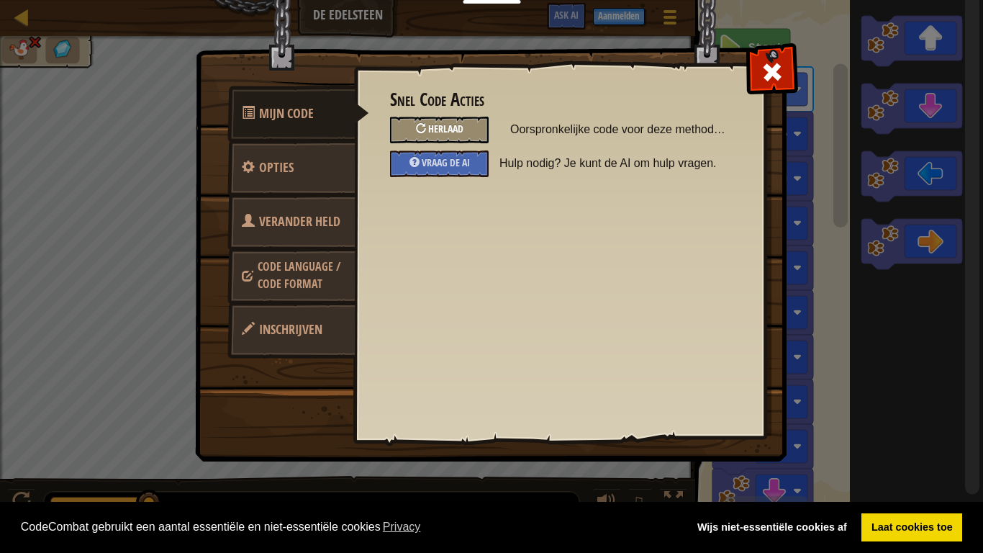
click at [453, 117] on div "Herlaad" at bounding box center [439, 130] width 99 height 27
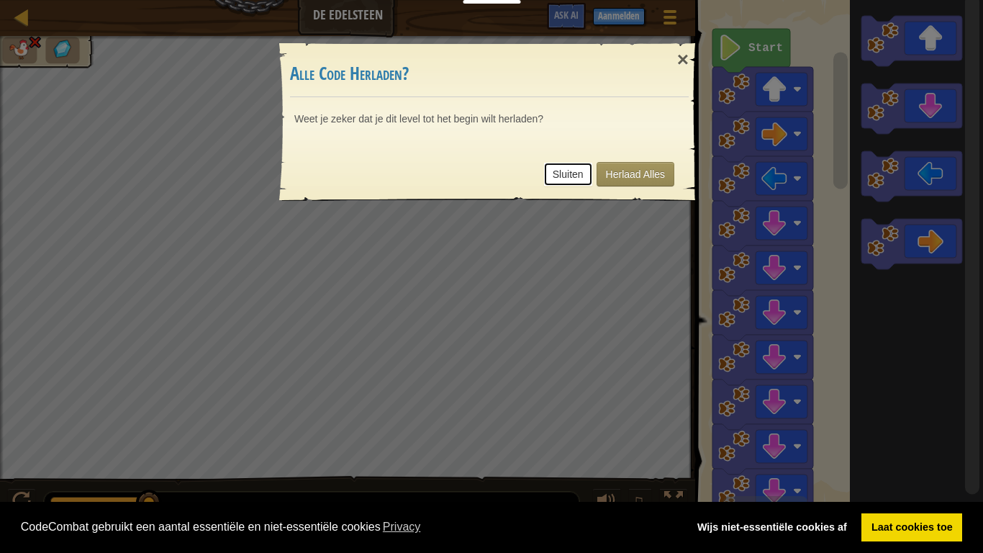
click at [571, 166] on link "Sluiten" at bounding box center [568, 174] width 50 height 24
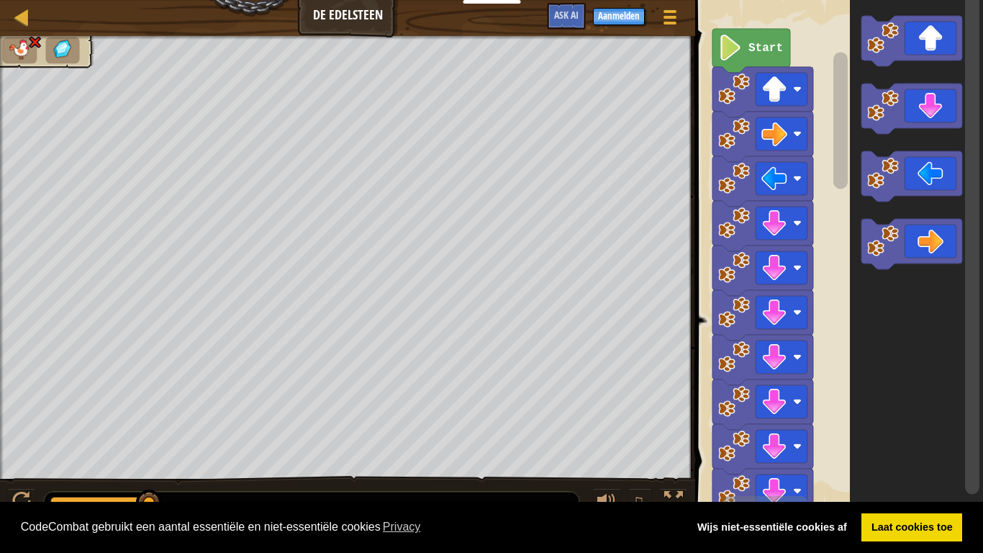
click at [755, 42] on text "Start" at bounding box center [765, 48] width 35 height 13
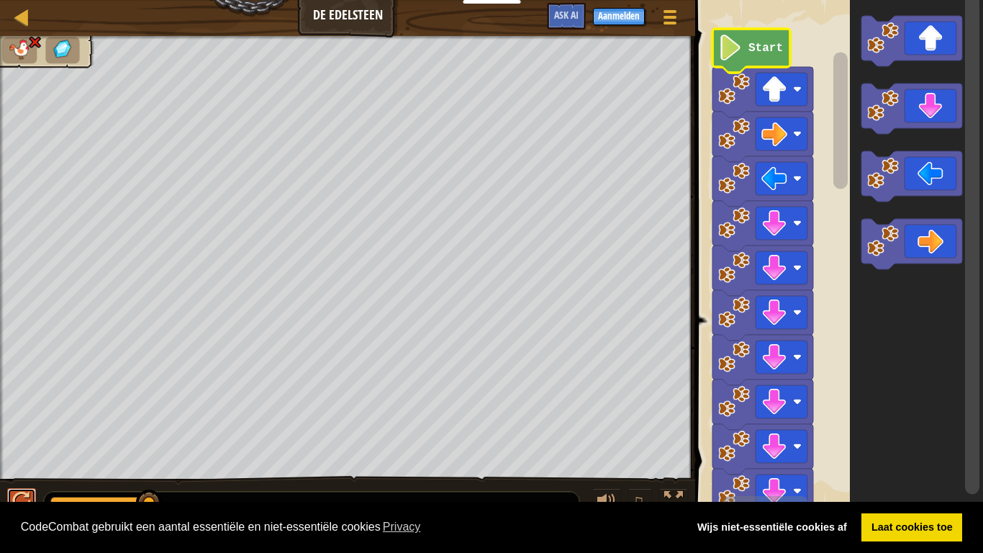
click at [31, 455] on button at bounding box center [21, 503] width 29 height 30
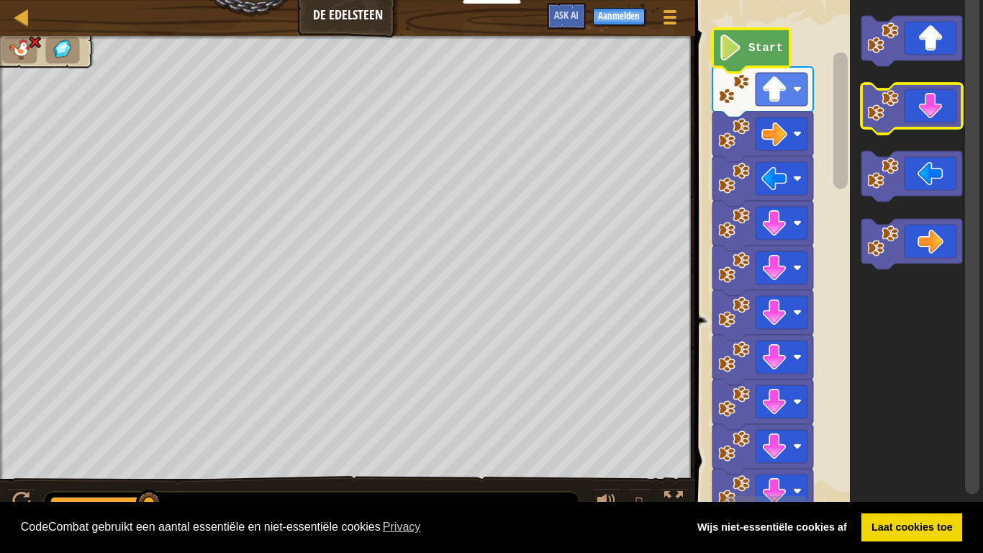
click at [938, 117] on icon "Blockly werkruimte" at bounding box center [911, 108] width 101 height 50
click at [936, 117] on icon "Blockly werkruimte" at bounding box center [911, 108] width 101 height 50
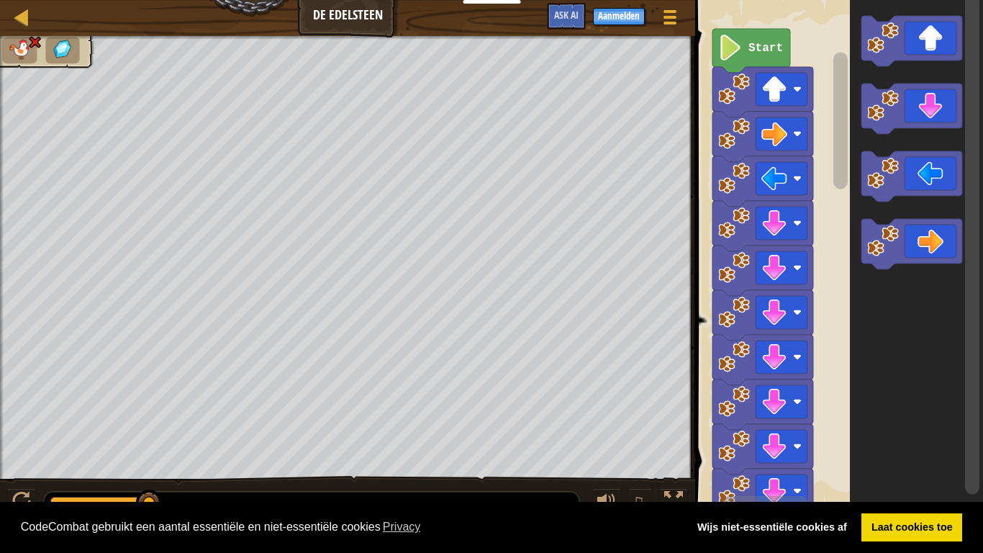
click at [910, 145] on icon "Blockly werkruimte" at bounding box center [916, 253] width 133 height 520
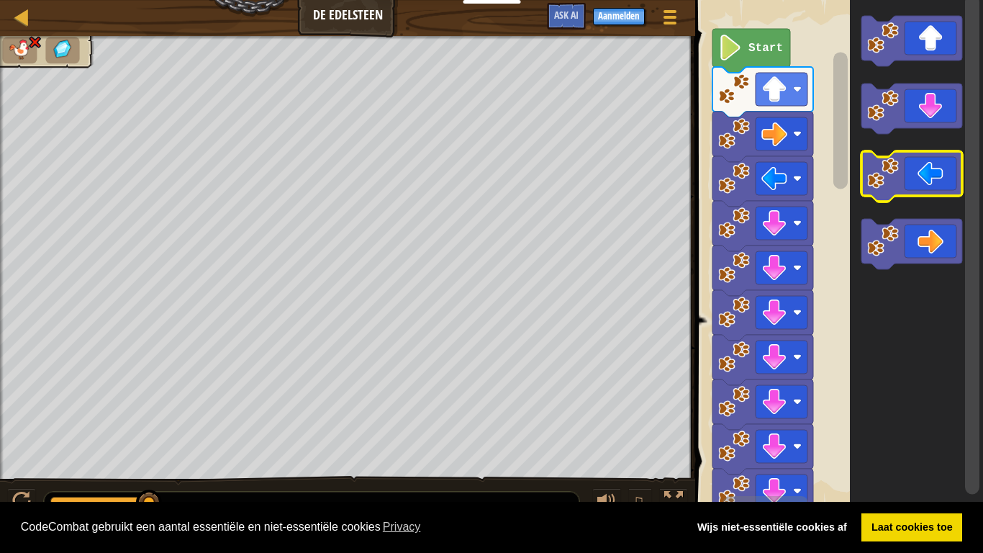
click at [904, 163] on icon "Blockly werkruimte" at bounding box center [911, 176] width 101 height 50
click at [19, 20] on div at bounding box center [22, 17] width 18 height 18
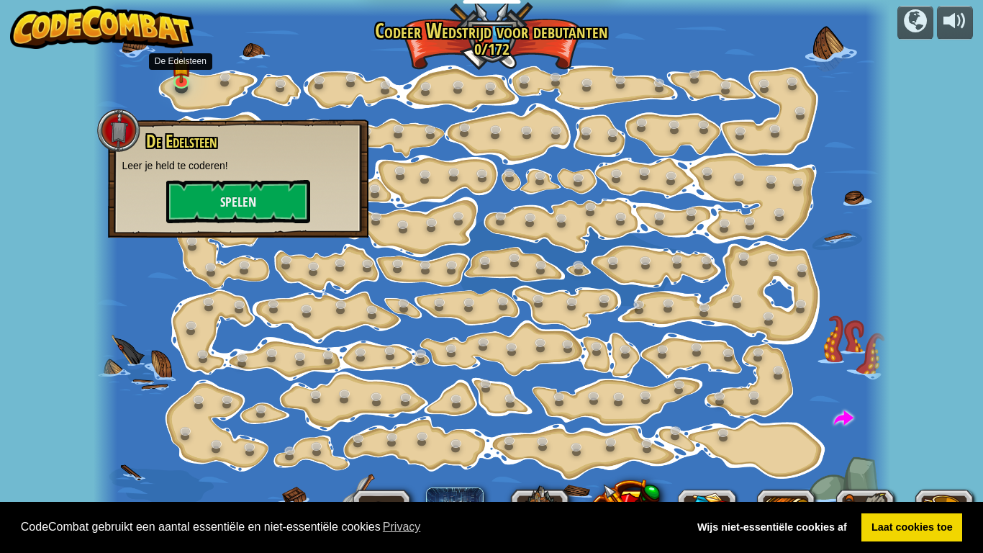
select select "nl-[GEOGRAPHIC_DATA]"
click at [217, 186] on button "Spelen" at bounding box center [238, 201] width 144 height 43
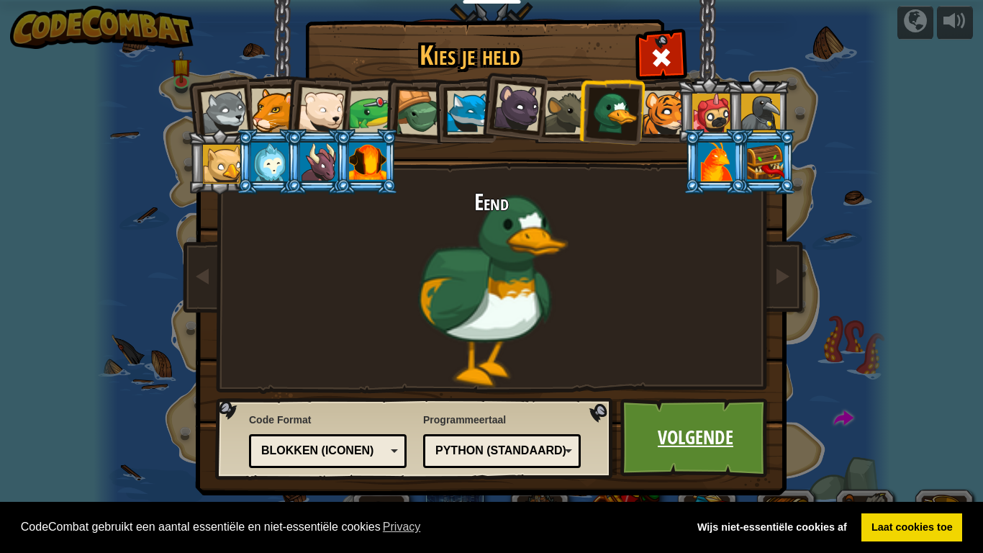
click at [679, 432] on link "Volgende" at bounding box center [695, 437] width 150 height 79
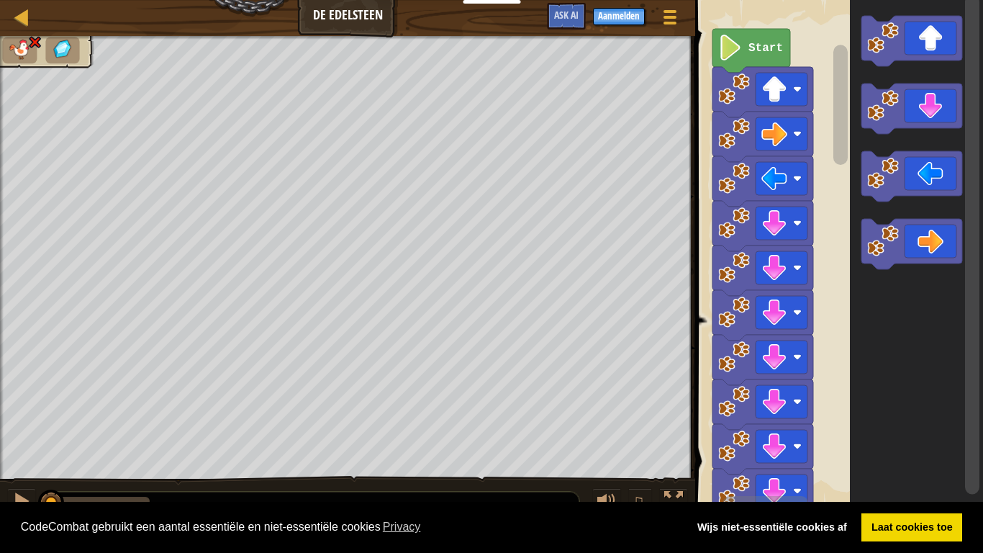
click at [930, 243] on icon "Blockly werkruimte" at bounding box center [911, 244] width 101 height 50
click at [929, 246] on icon "Blockly werkruimte" at bounding box center [911, 244] width 101 height 50
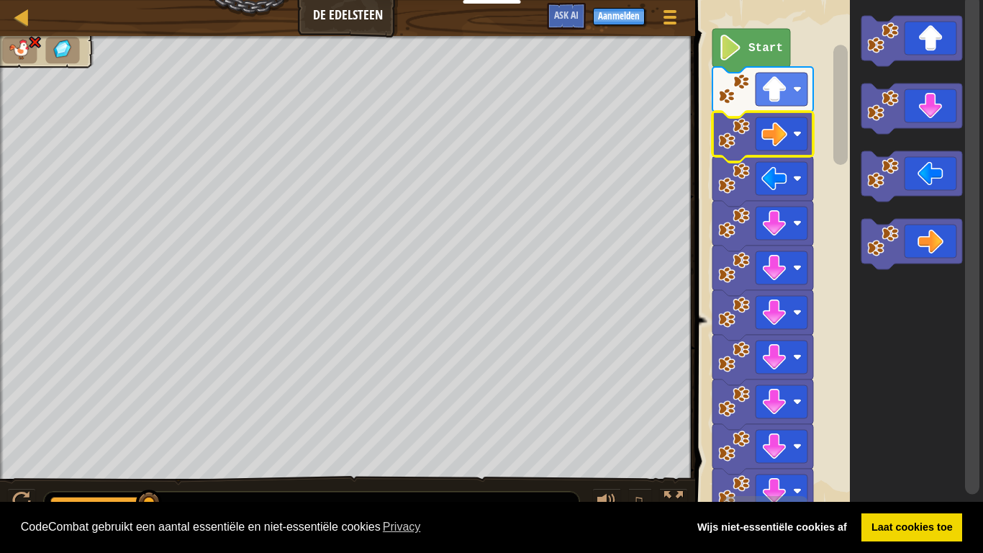
click at [792, 150] on rect "Blockly werkruimte" at bounding box center [782, 133] width 52 height 33
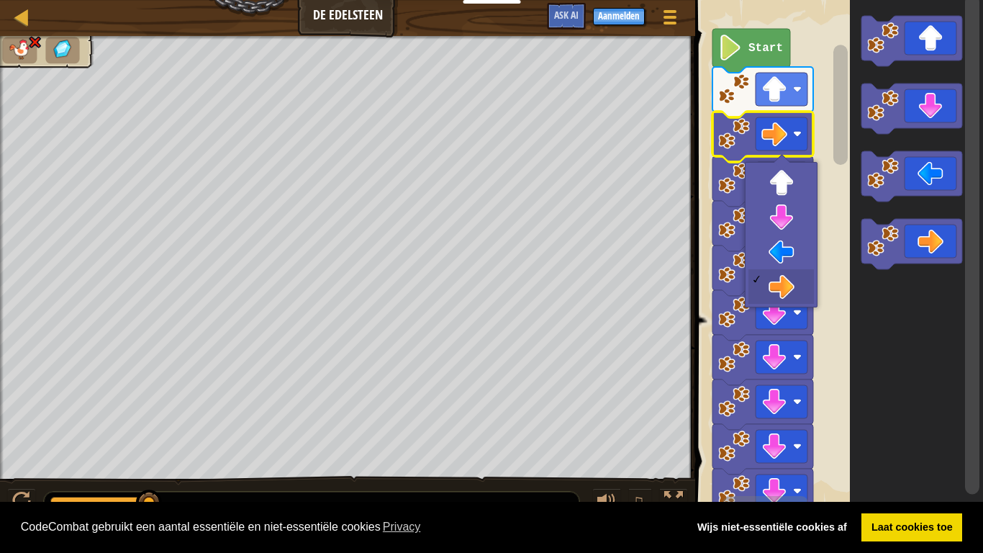
click at [782, 219] on image "Blockly werkruimte" at bounding box center [774, 223] width 26 height 26
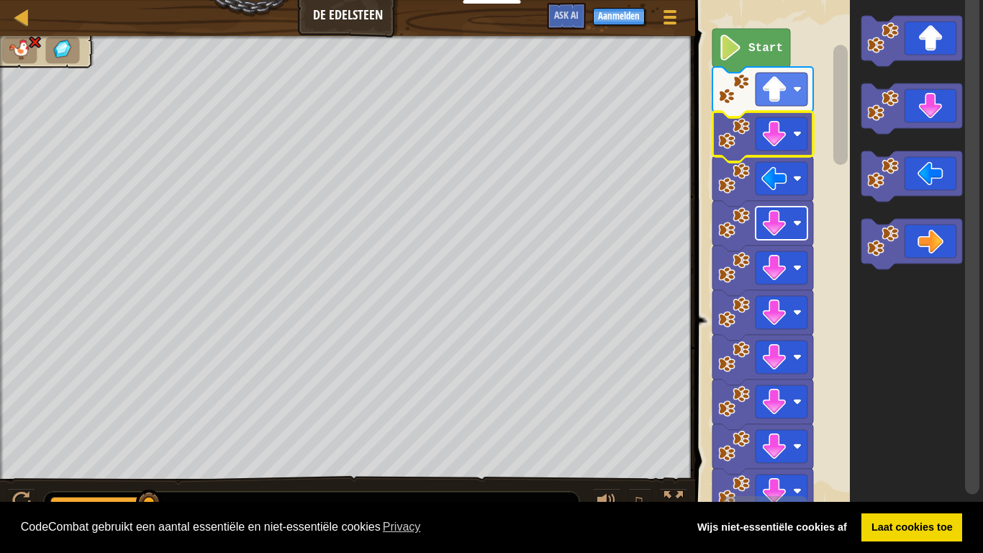
click at [777, 220] on image "Blockly werkruimte" at bounding box center [774, 223] width 26 height 26
click at [925, 124] on icon "Blockly werkruimte" at bounding box center [911, 108] width 101 height 50
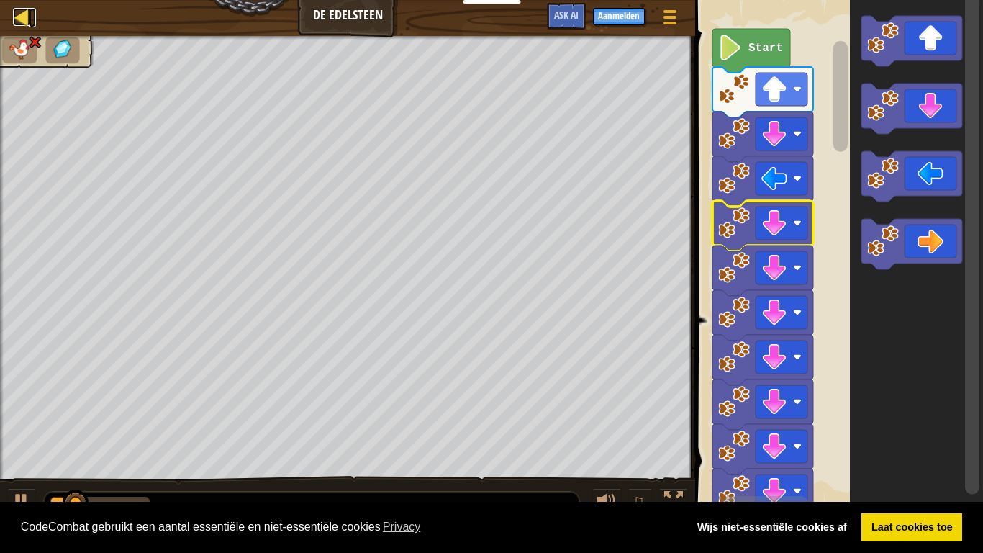
click at [17, 12] on div at bounding box center [22, 17] width 18 height 18
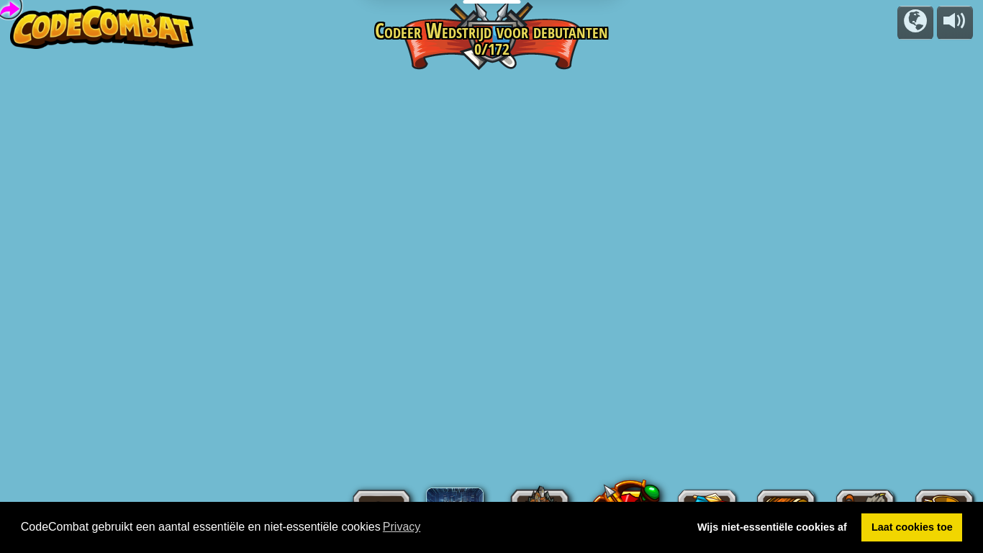
click at [9, 11] on link at bounding box center [8, 5] width 29 height 29
select select "nl-[GEOGRAPHIC_DATA]"
